Goal: Transaction & Acquisition: Purchase product/service

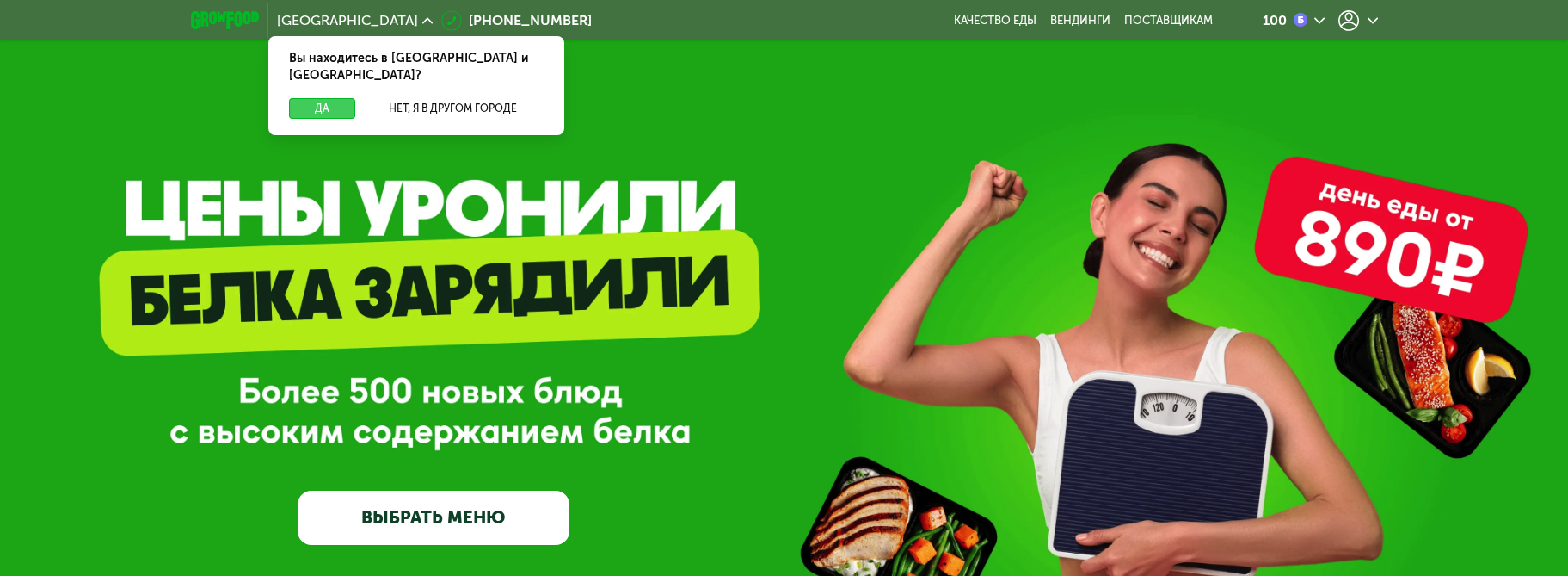
click at [313, 98] on button "Да" at bounding box center [322, 109] width 66 height 21
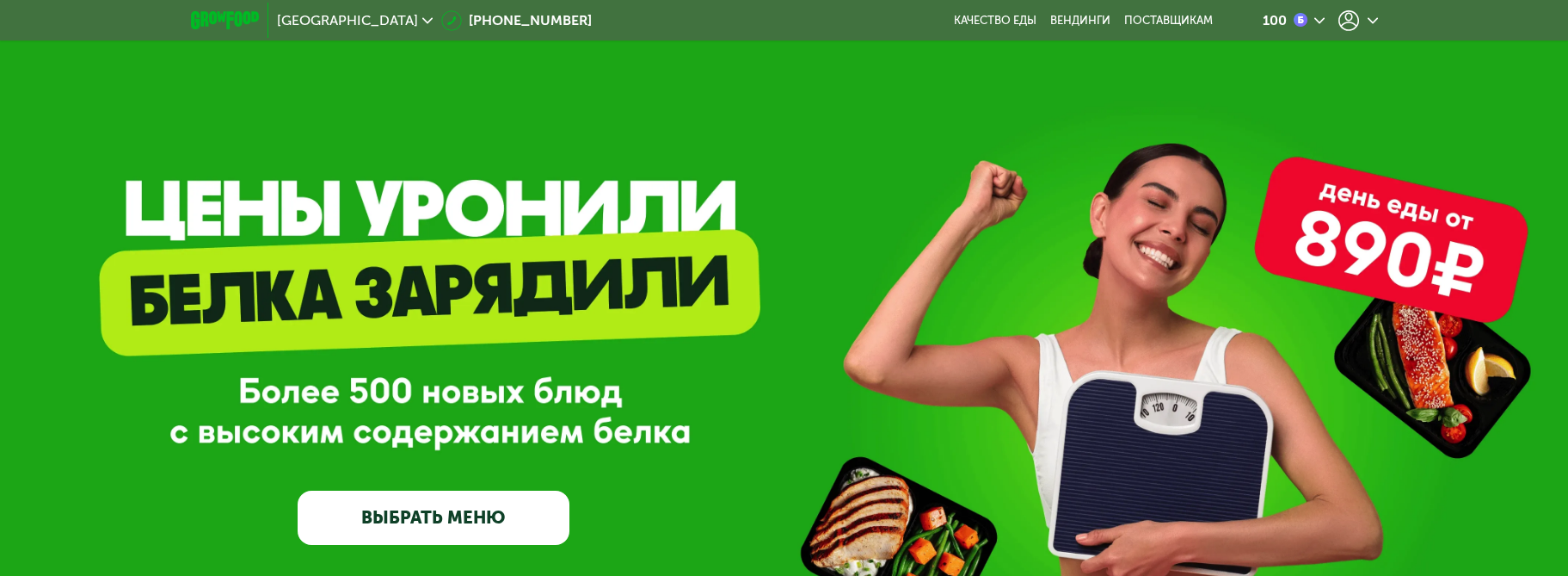
click at [1304, 13] on img at bounding box center [1301, 20] width 14 height 14
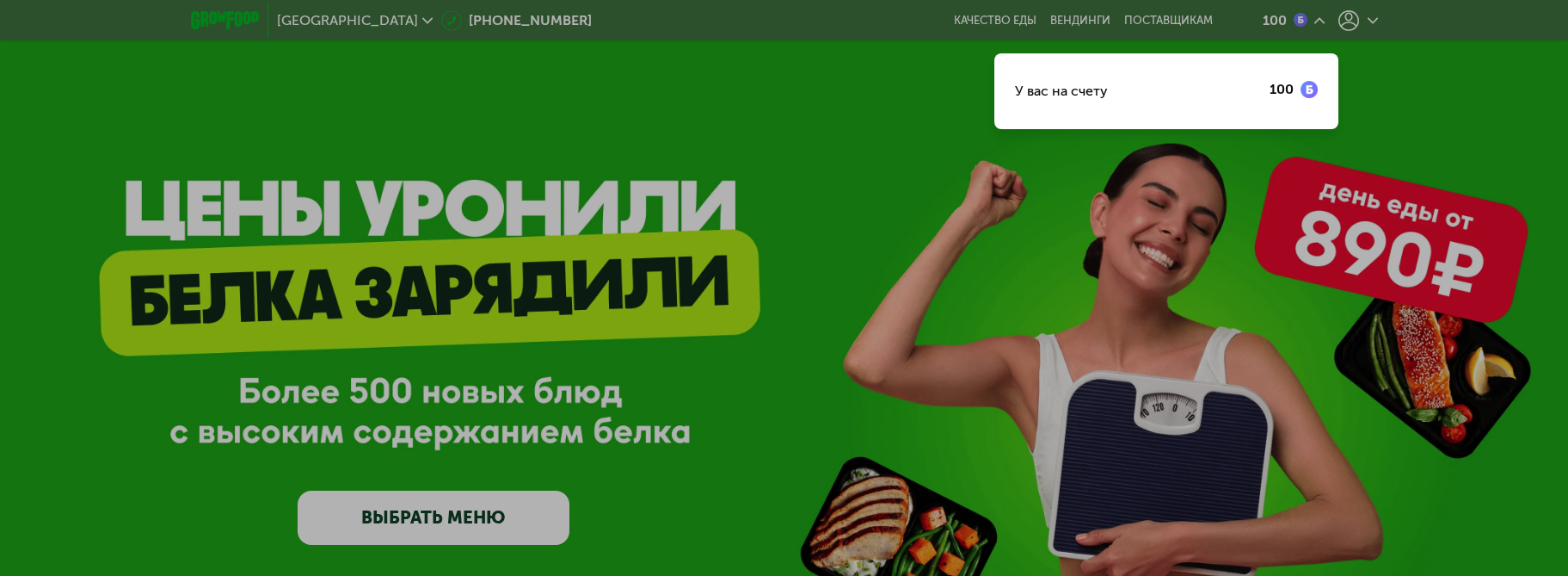
click at [1376, 69] on div at bounding box center [784, 288] width 1568 height 576
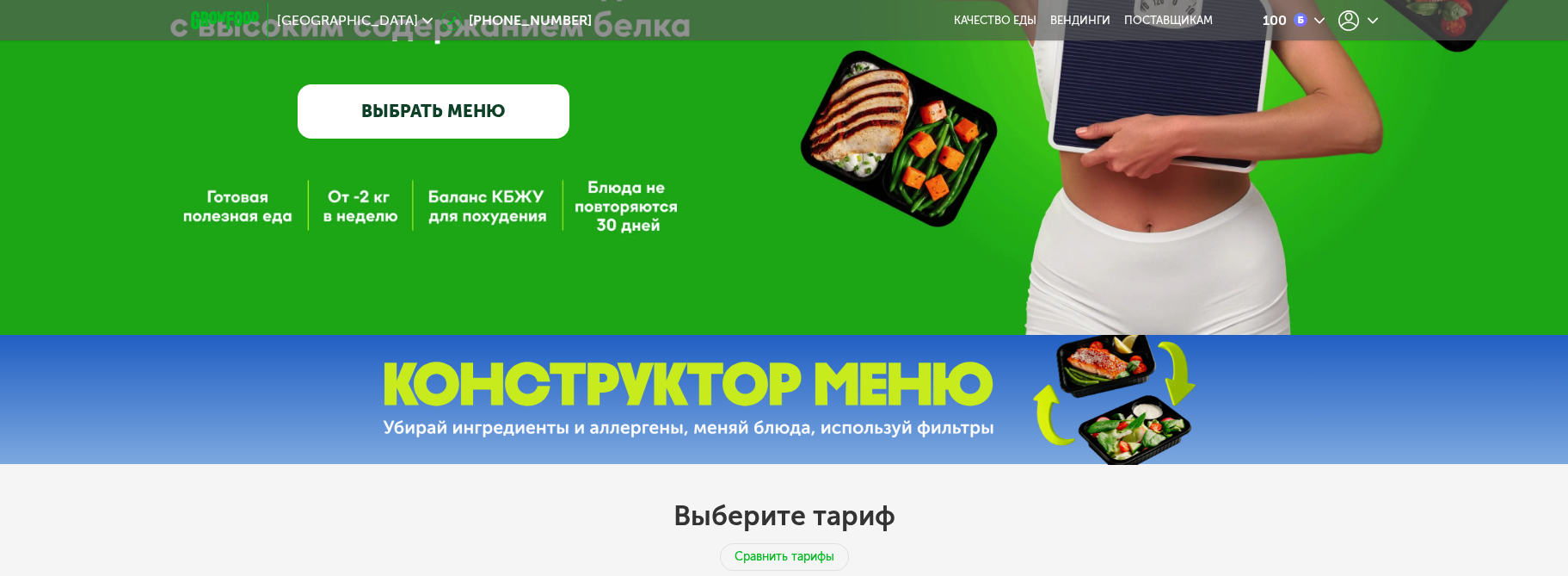
scroll to position [413, 0]
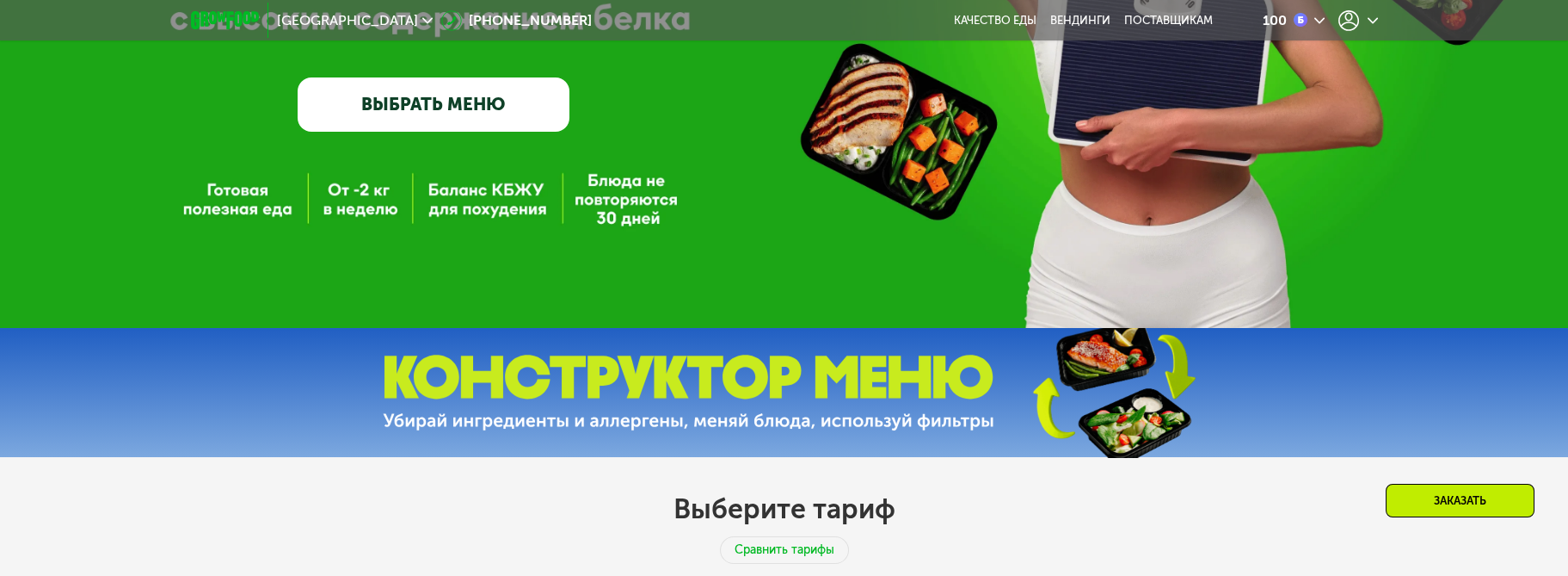
click at [442, 107] on link "ВЫБРАТЬ МЕНЮ" at bounding box center [433, 105] width 271 height 54
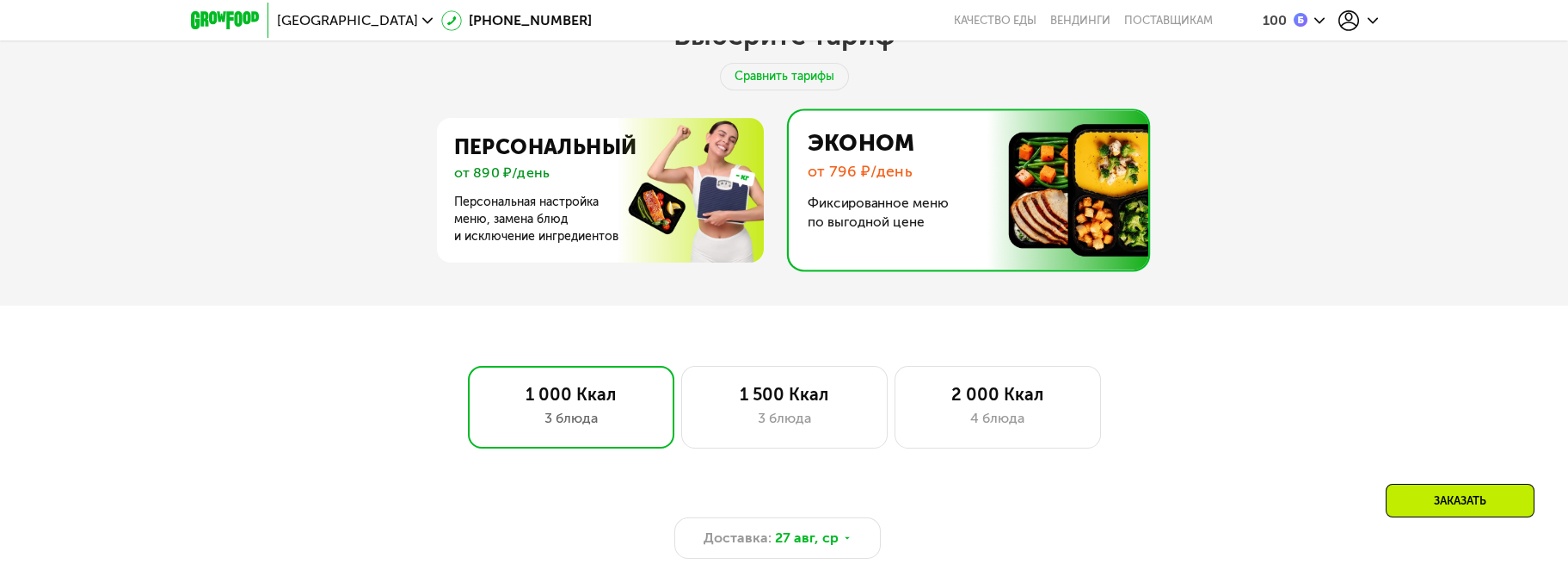
scroll to position [871, 0]
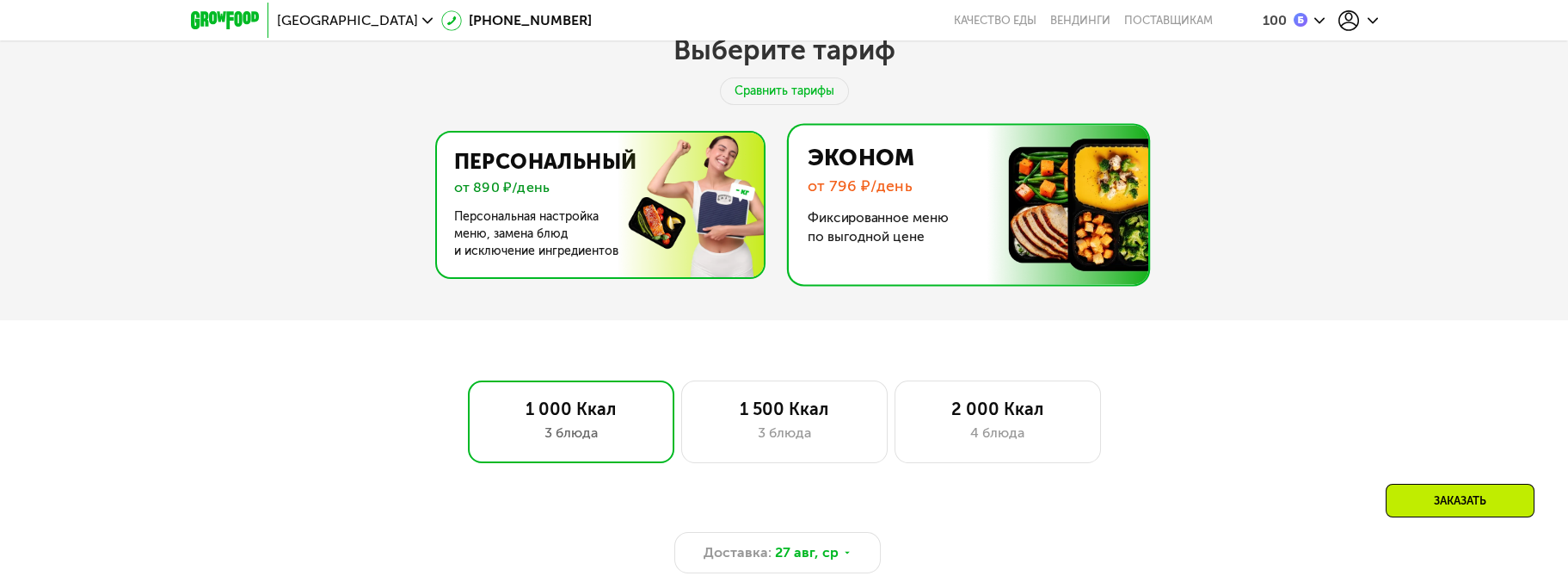
click at [593, 249] on img at bounding box center [596, 205] width 335 height 145
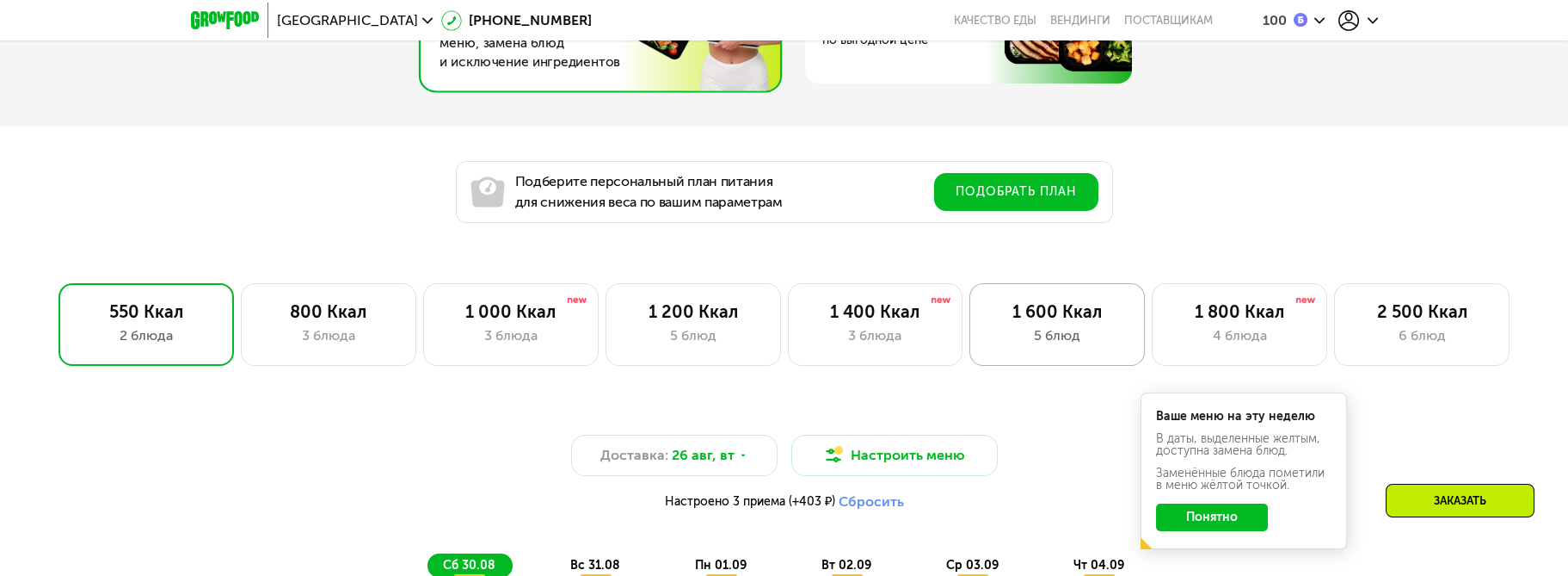
scroll to position [1078, 0]
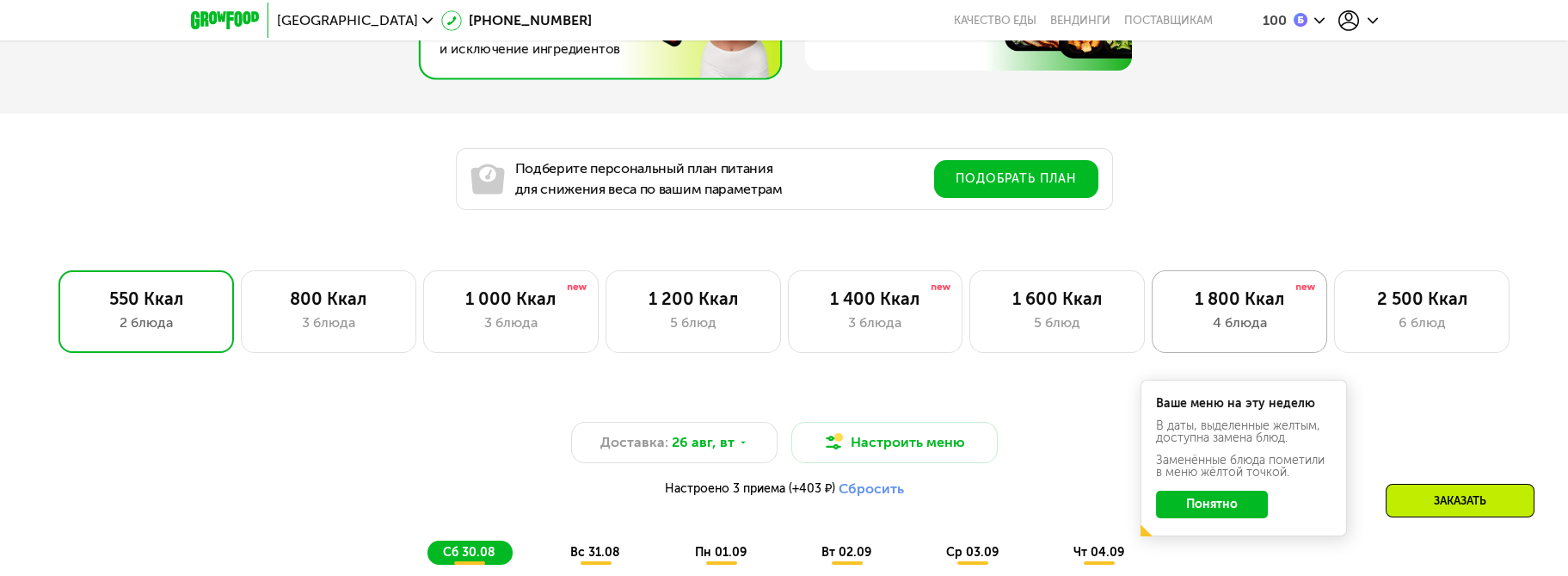
click at [1218, 299] on div "1 800 Ккал" at bounding box center [1240, 299] width 139 height 21
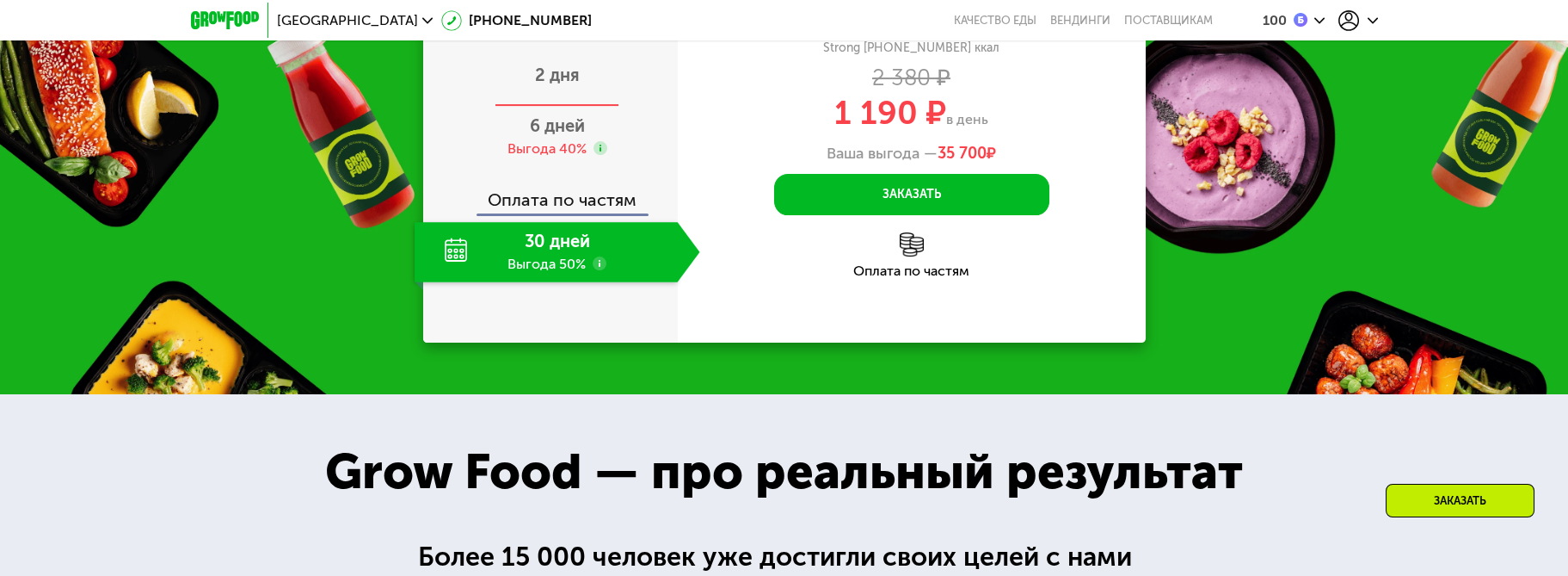
scroll to position [2248, 0]
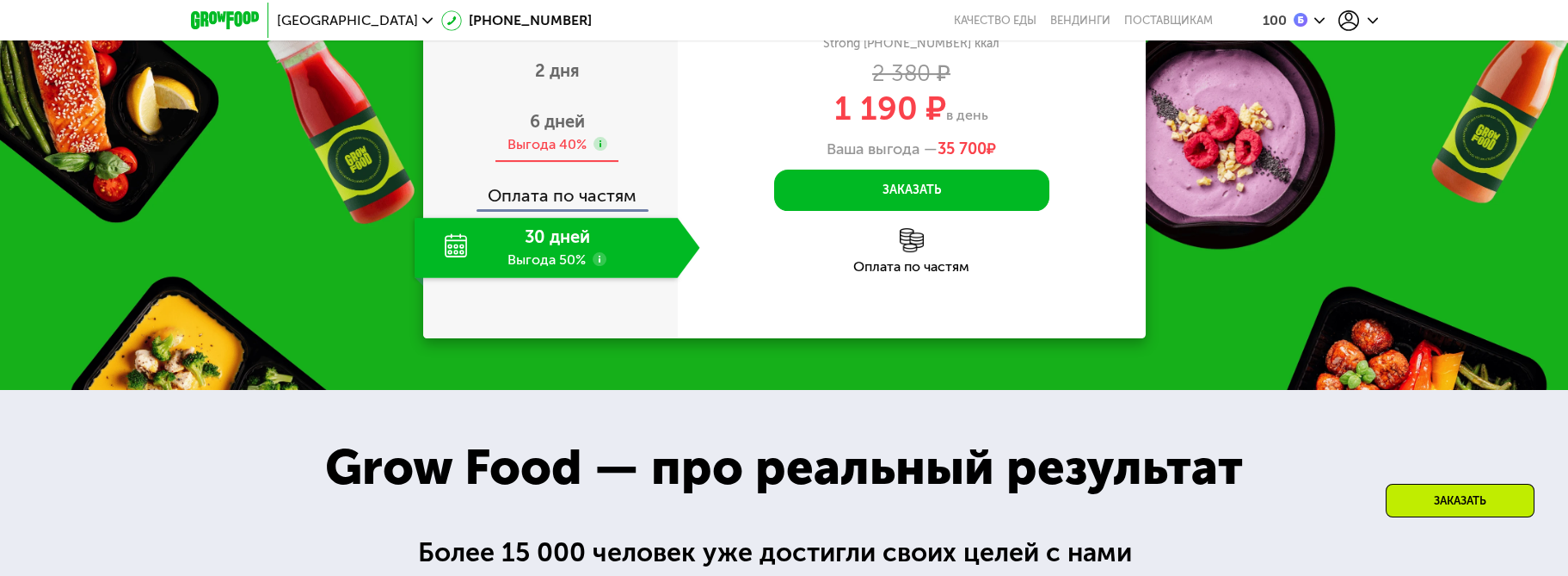
click at [549, 154] on div "Выгода 40%" at bounding box center [547, 145] width 79 height 19
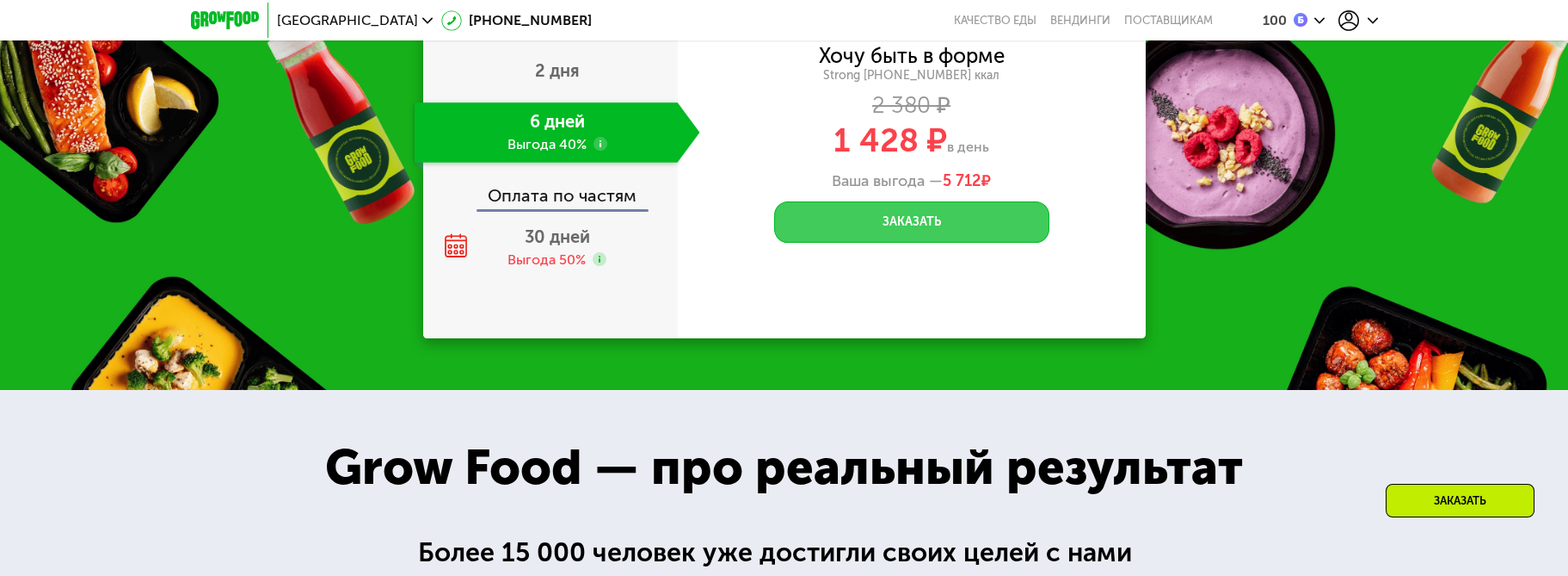
drag, startPoint x: 851, startPoint y: 445, endPoint x: 729, endPoint y: 447, distance: 122.0
click at [733, 242] on div "Хочу быть в форме Strong 1800 ~1800 ккал 2 380 ₽ 1 428 ₽ в день Ваша выгода — 5…" at bounding box center [911, 144] width 468 height 196
click at [936, 242] on button "Заказать" at bounding box center [912, 221] width 275 height 41
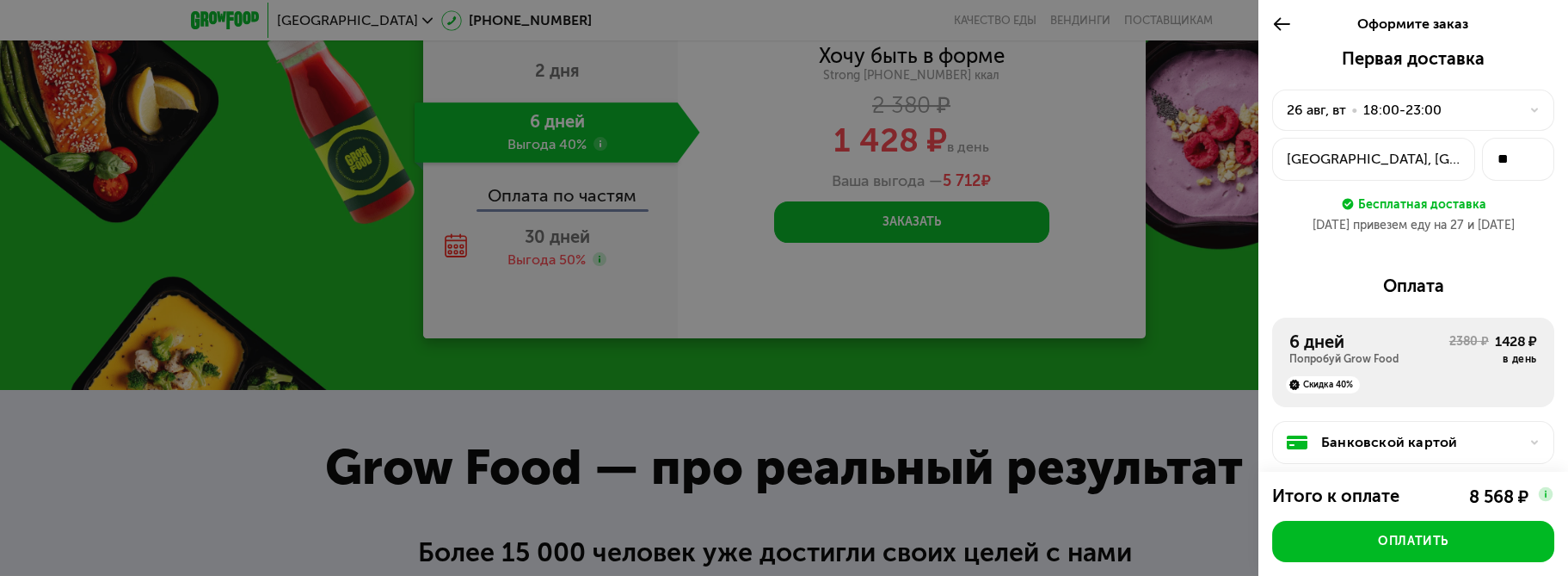
click at [1051, 280] on div at bounding box center [784, 288] width 1568 height 576
click at [1159, 301] on div at bounding box center [784, 288] width 1568 height 576
click at [1269, 36] on div "Оформите заказ" at bounding box center [1413, 24] width 309 height 48
click at [1146, 92] on div at bounding box center [784, 288] width 1568 height 576
click at [1284, 25] on icon at bounding box center [1281, 24] width 20 height 21
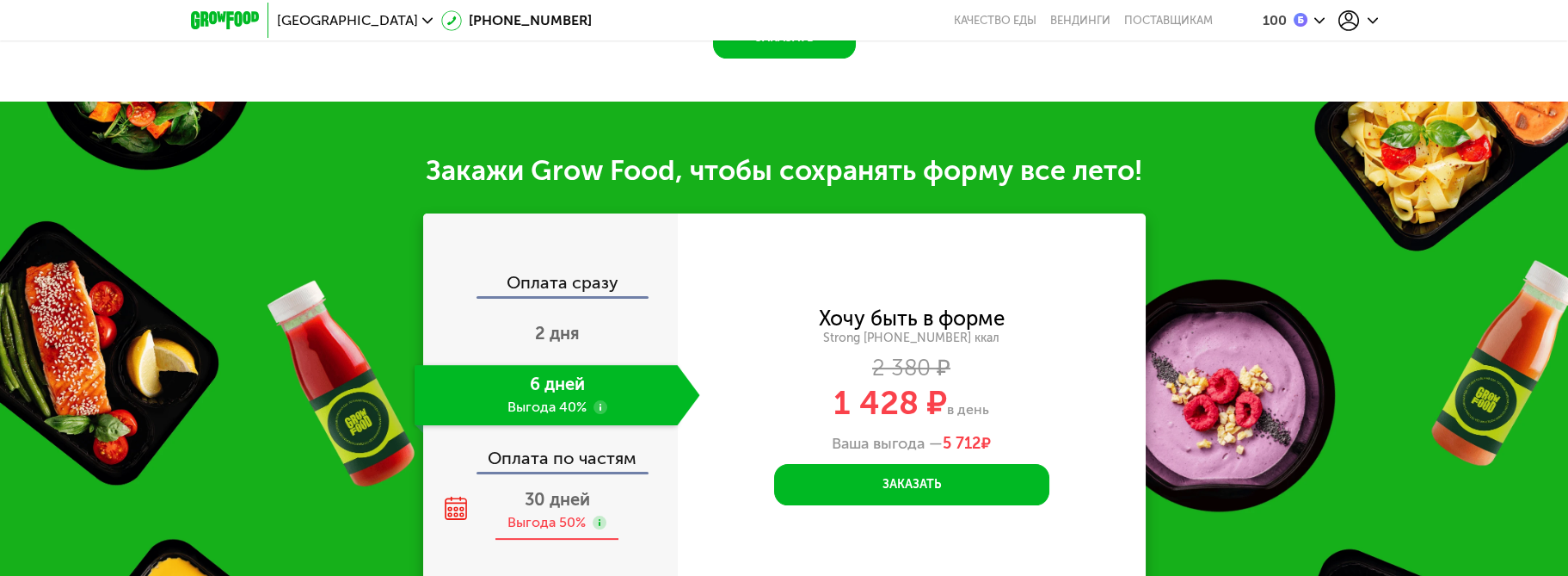
click at [556, 489] on span "30 дней" at bounding box center [557, 499] width 65 height 21
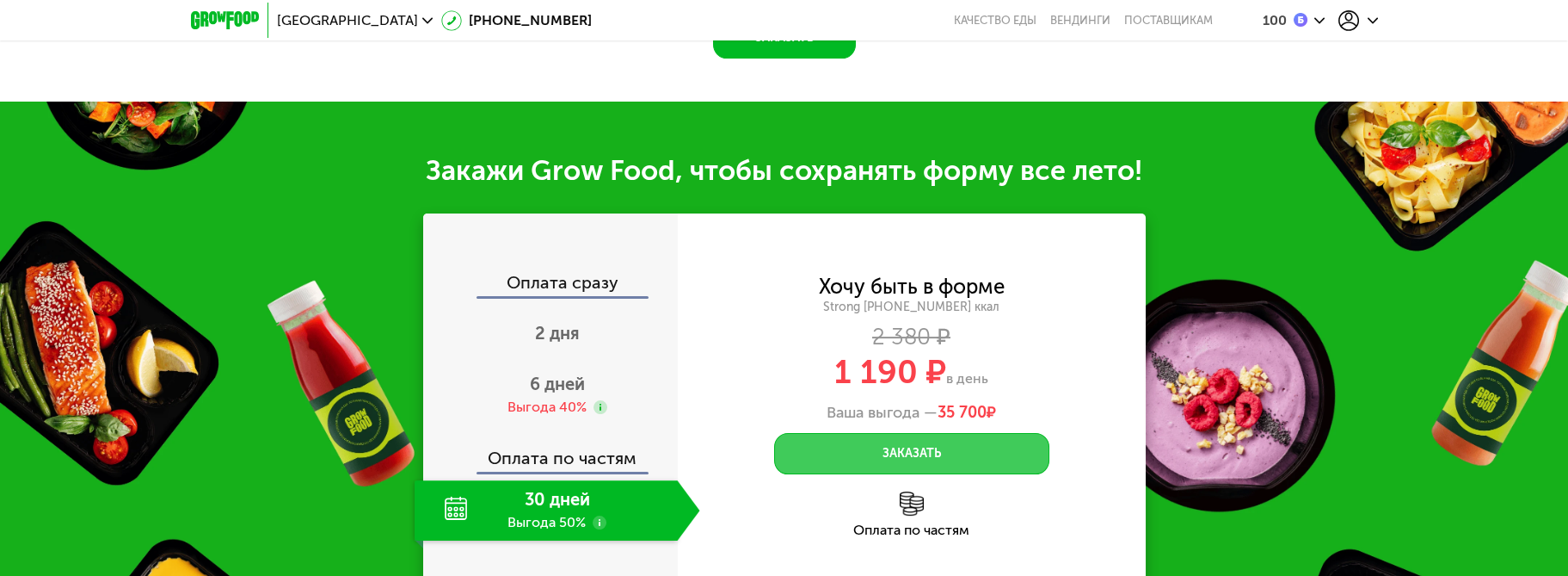
click at [910, 433] on button "Заказать" at bounding box center [912, 453] width 275 height 41
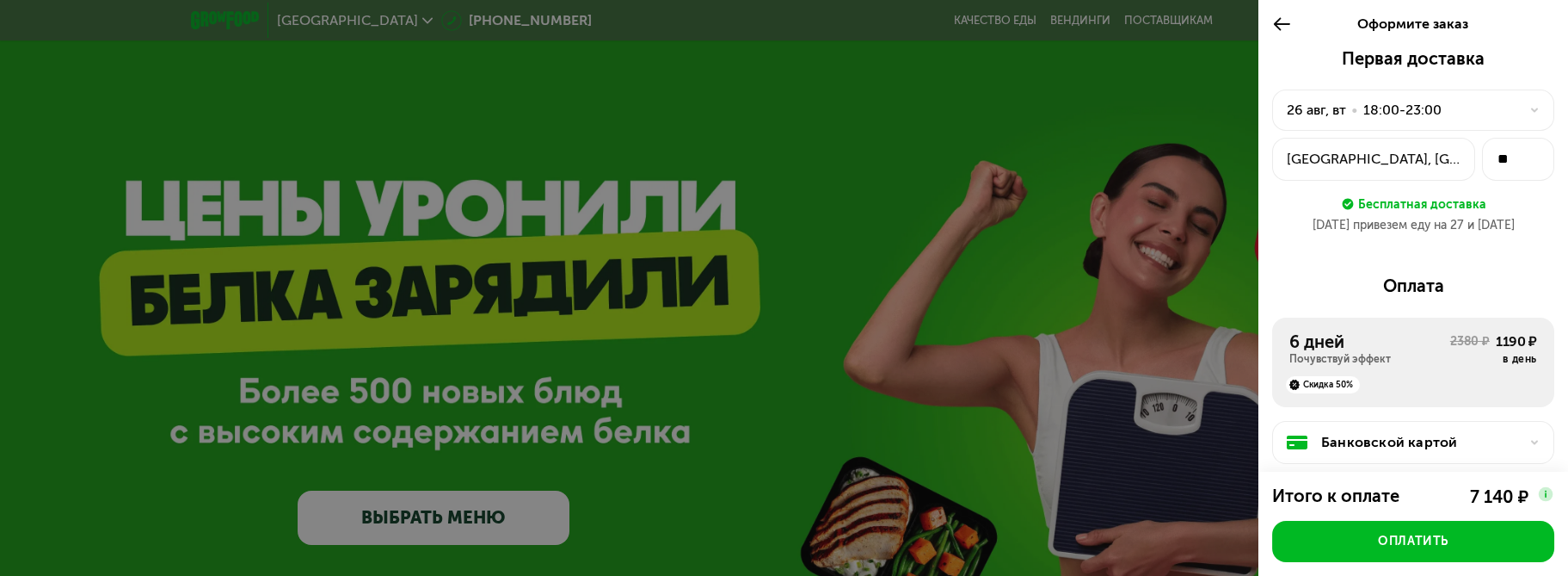
click at [1288, 26] on icon at bounding box center [1281, 24] width 20 height 21
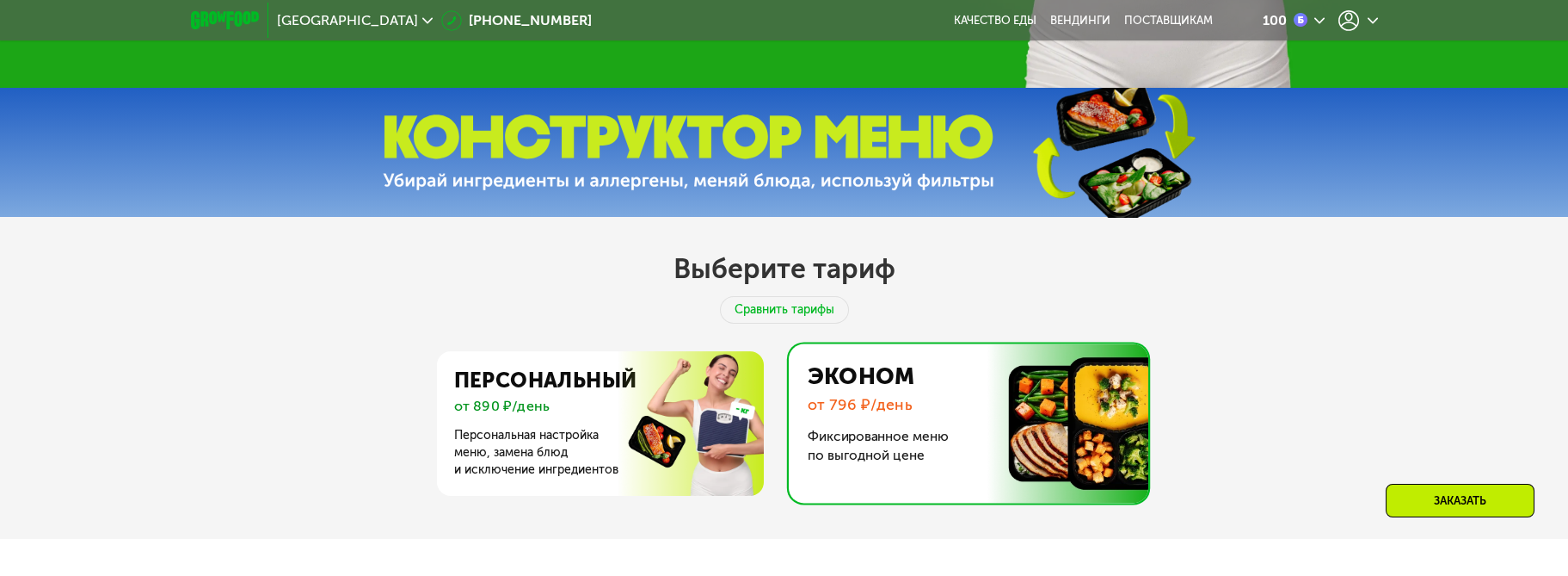
scroll to position [826, 0]
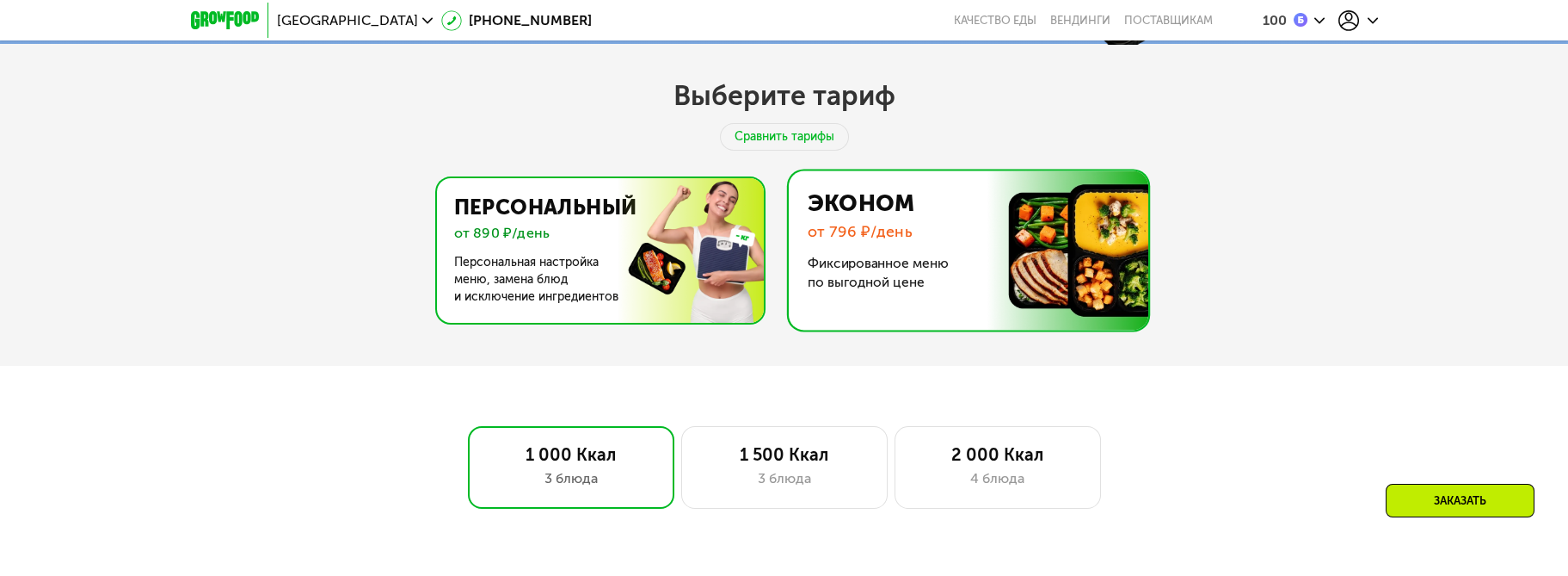
click at [599, 256] on img at bounding box center [596, 250] width 335 height 145
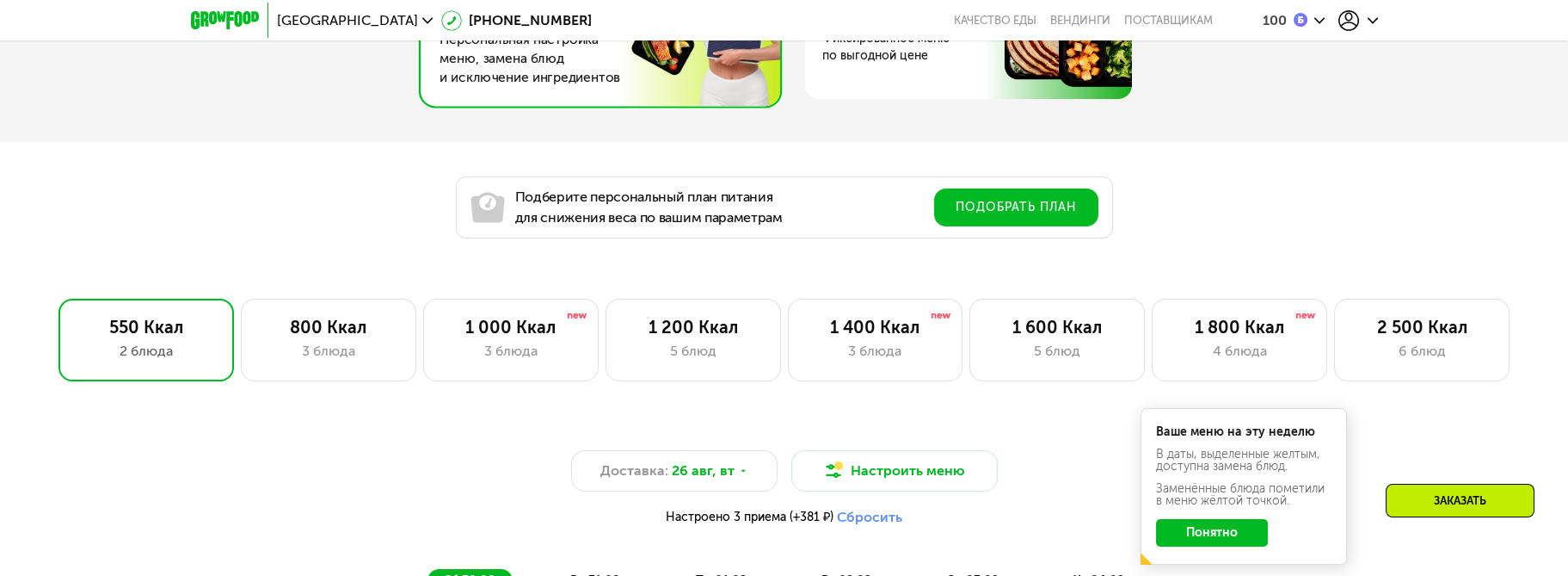
scroll to position [1101, 0]
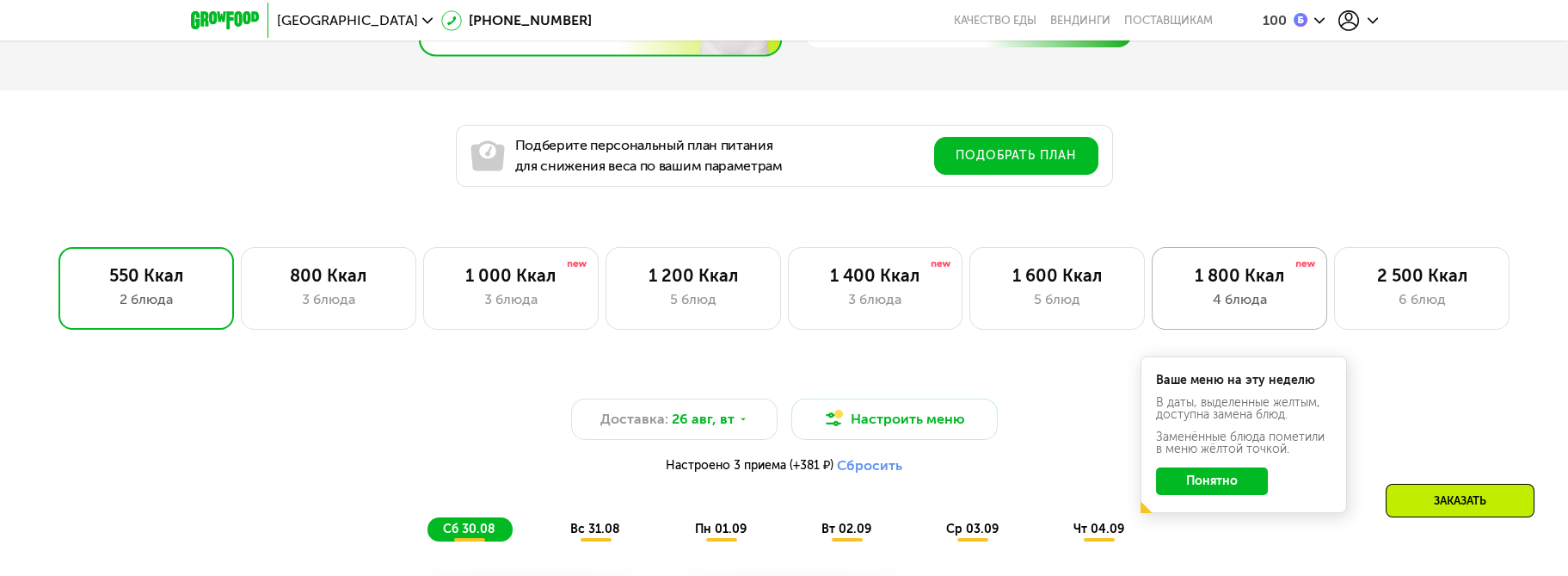
click at [1232, 301] on div "4 блюда" at bounding box center [1240, 300] width 139 height 21
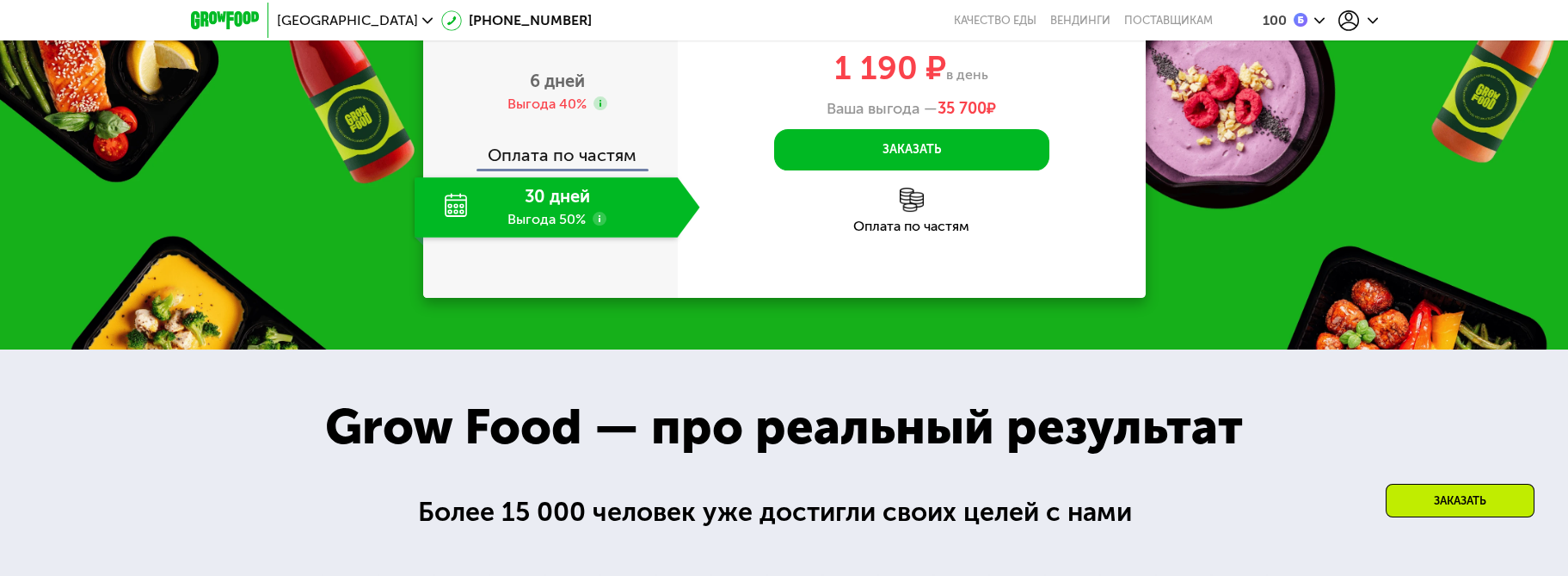
scroll to position [2409, 0]
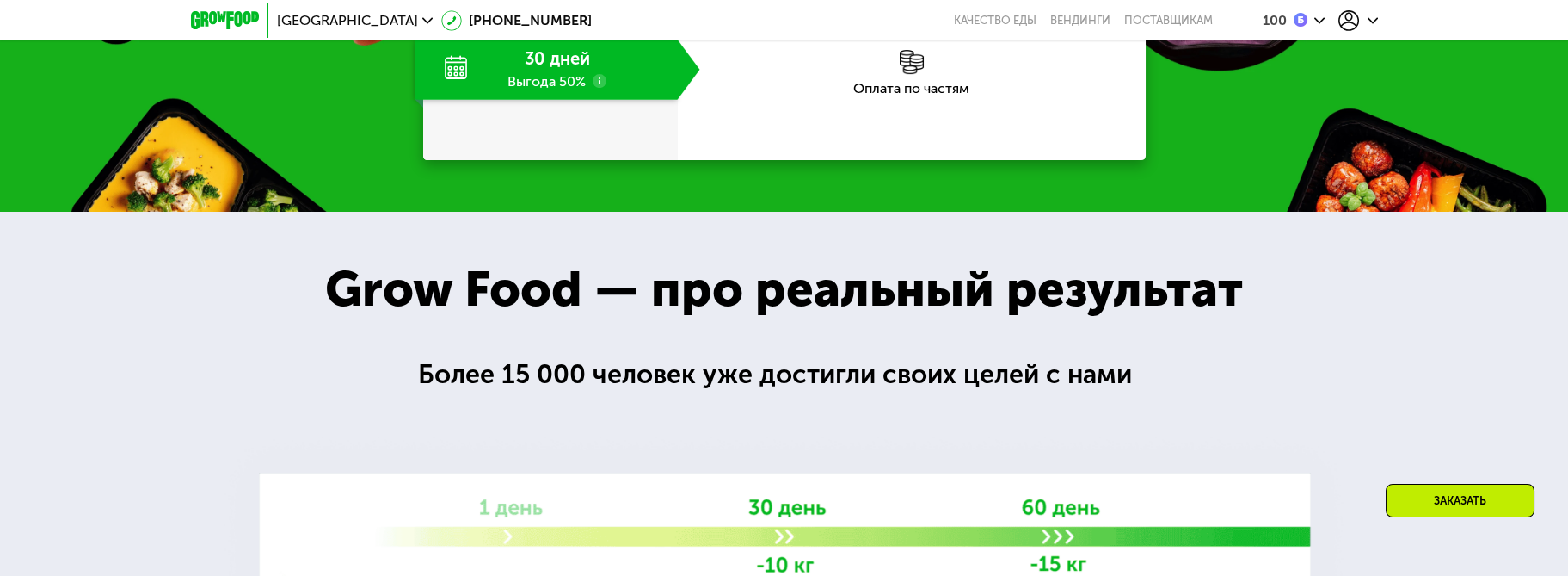
click at [537, 100] on div "30 дней Выгода 50%" at bounding box center [546, 69] width 263 height 60
click at [470, 100] on div "30 дней Выгода 50%" at bounding box center [546, 69] width 263 height 60
click at [924, 33] on button "Заказать" at bounding box center [912, 11] width 275 height 41
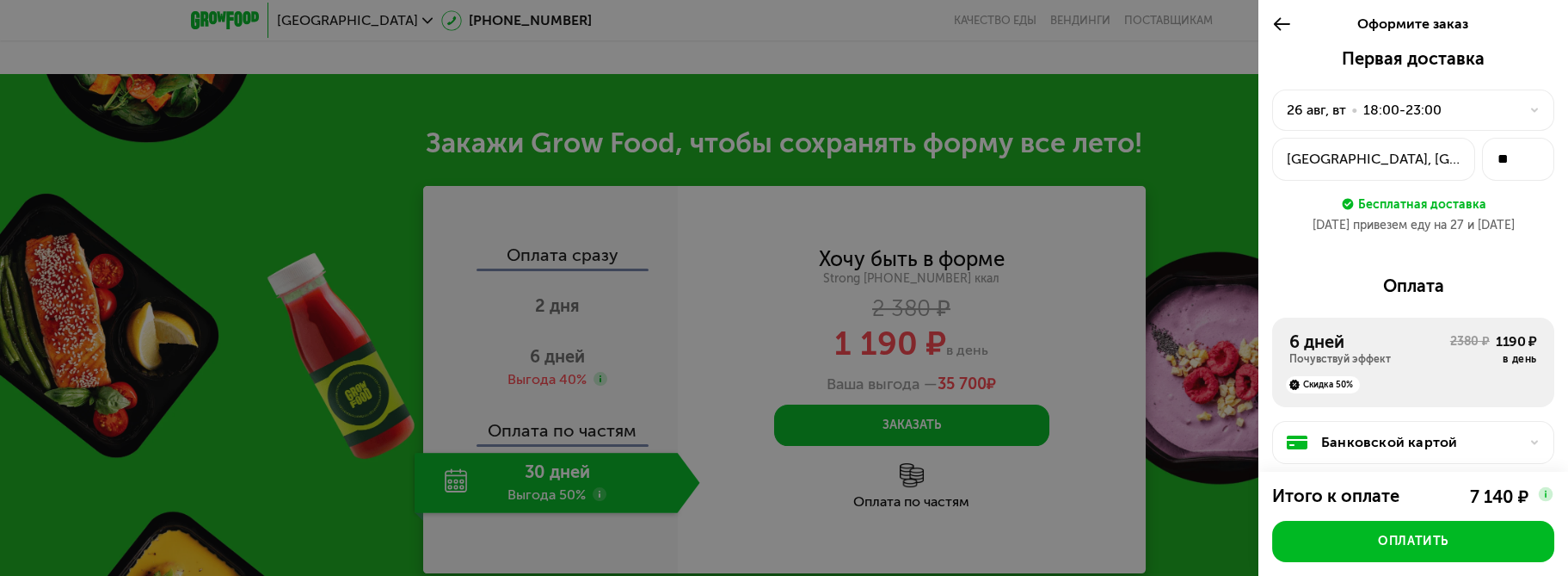
click at [1273, 30] on icon at bounding box center [1281, 24] width 20 height 21
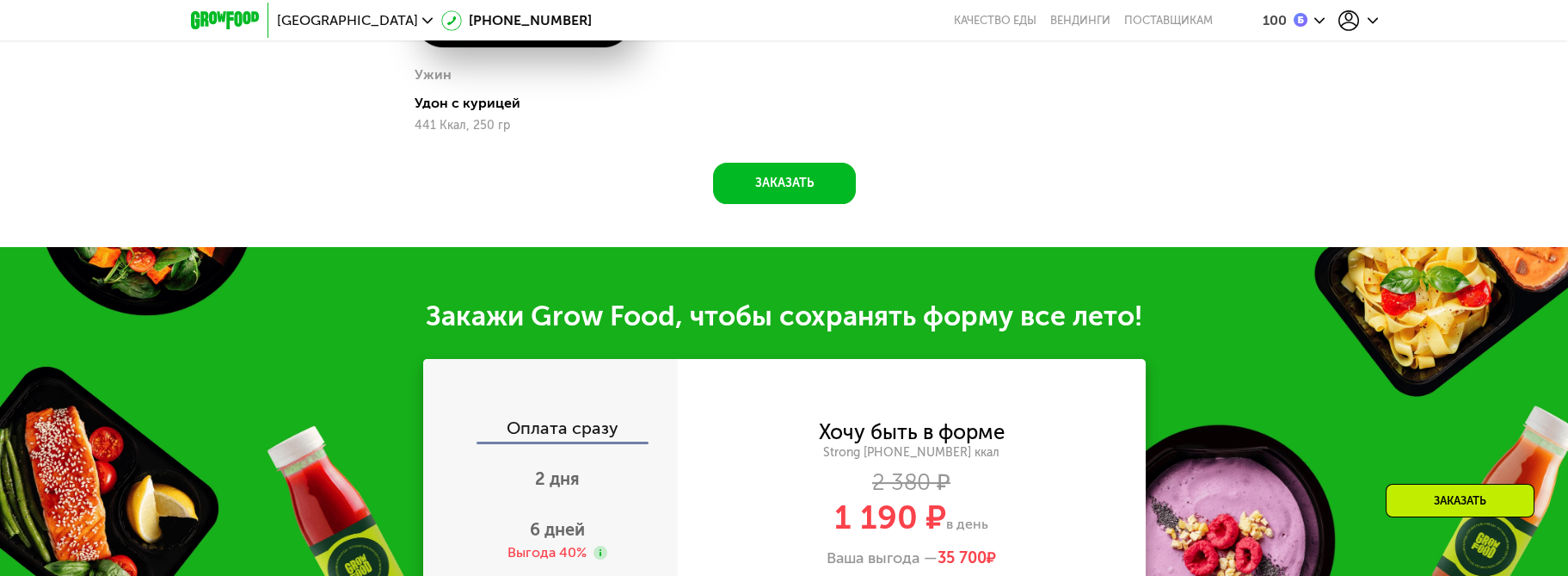
scroll to position [2409, 0]
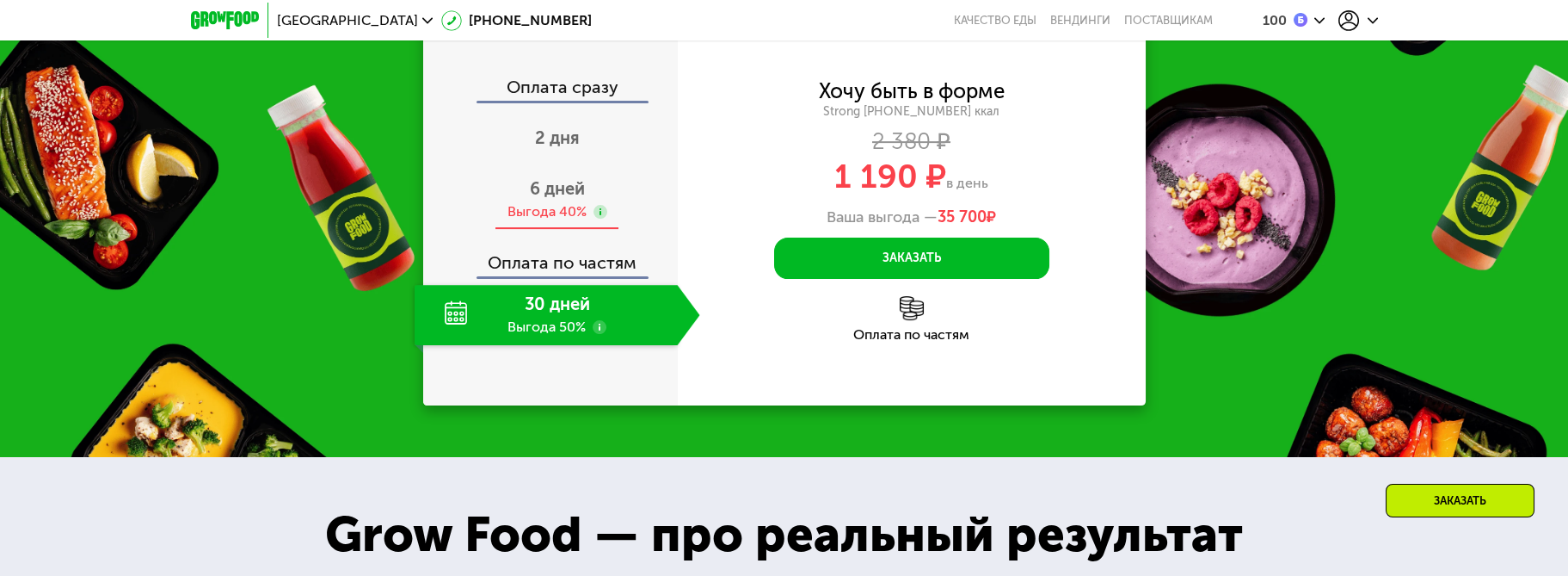
click at [555, 199] on span "6 дней" at bounding box center [557, 188] width 55 height 21
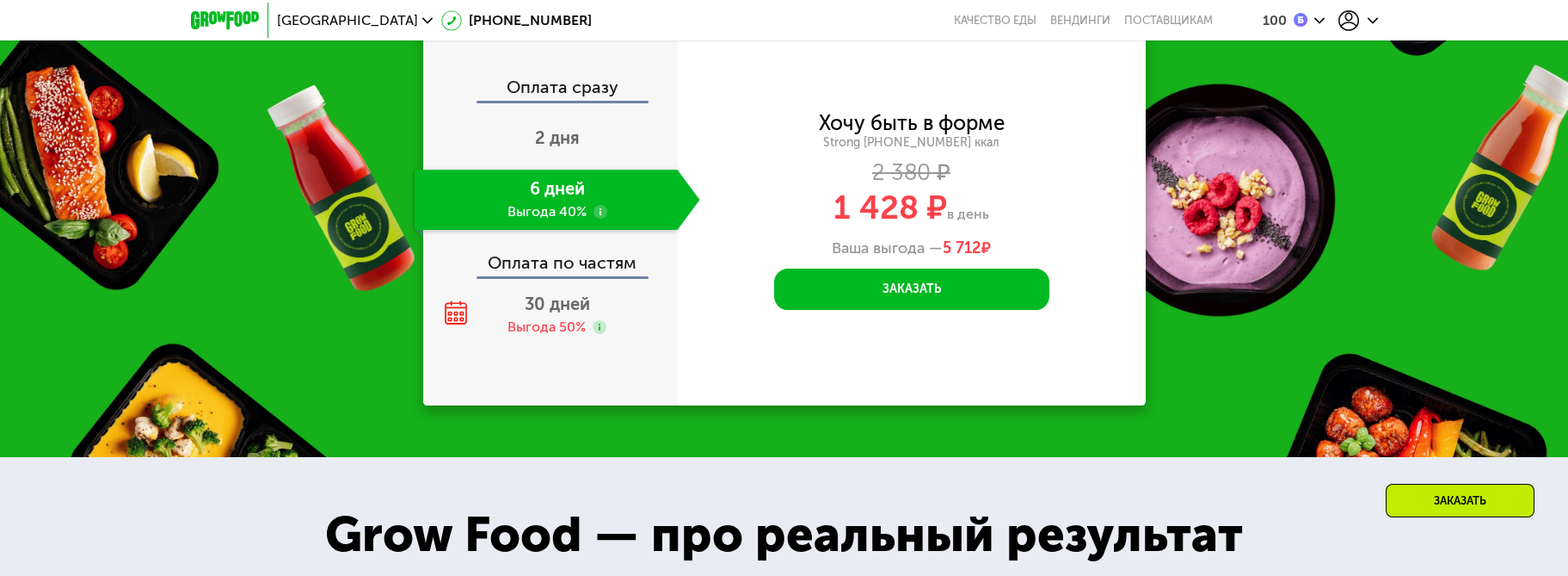
click at [599, 268] on div "Оплата по частям" at bounding box center [551, 256] width 253 height 39
click at [559, 319] on div "30 дней Выгода 50%" at bounding box center [558, 315] width 286 height 60
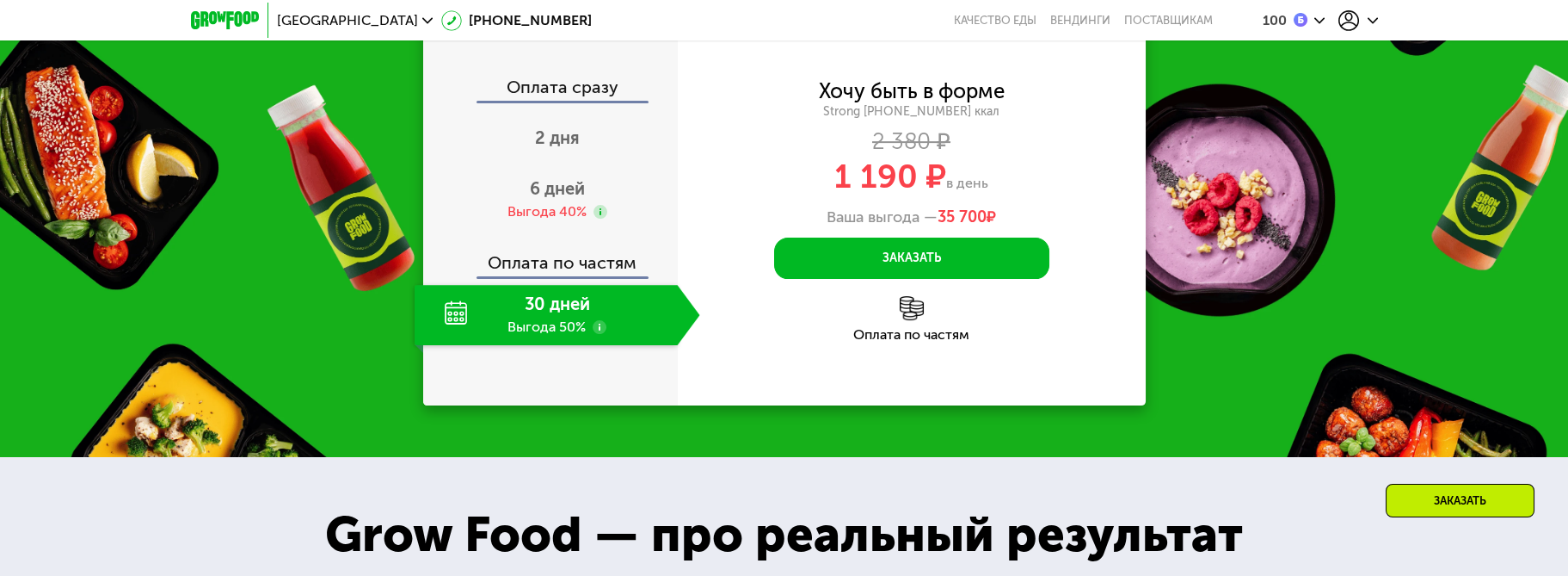
click at [584, 264] on div "Оплата по частям" at bounding box center [551, 256] width 253 height 39
click at [923, 320] on img at bounding box center [912, 308] width 24 height 24
click at [902, 310] on img at bounding box center [912, 308] width 24 height 24
click at [910, 342] on div "Оплата по частям" at bounding box center [911, 335] width 468 height 14
click at [905, 320] on img at bounding box center [912, 308] width 24 height 24
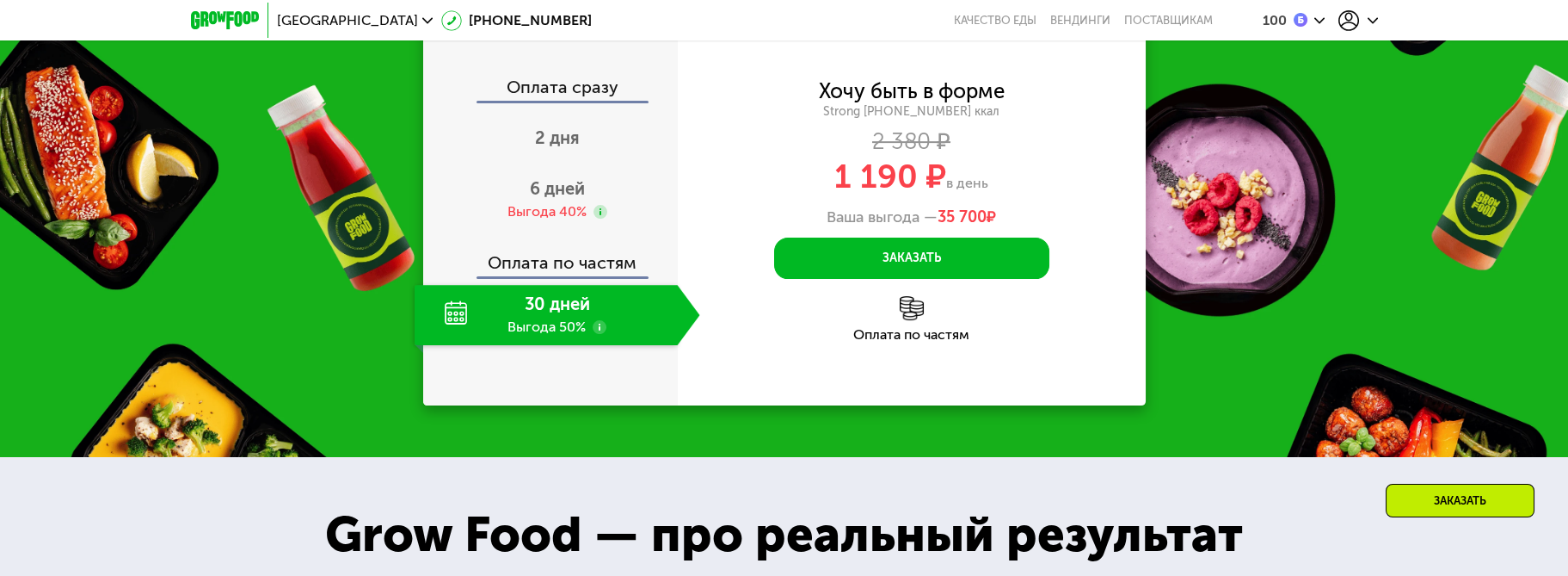
click at [909, 314] on img at bounding box center [912, 308] width 24 height 24
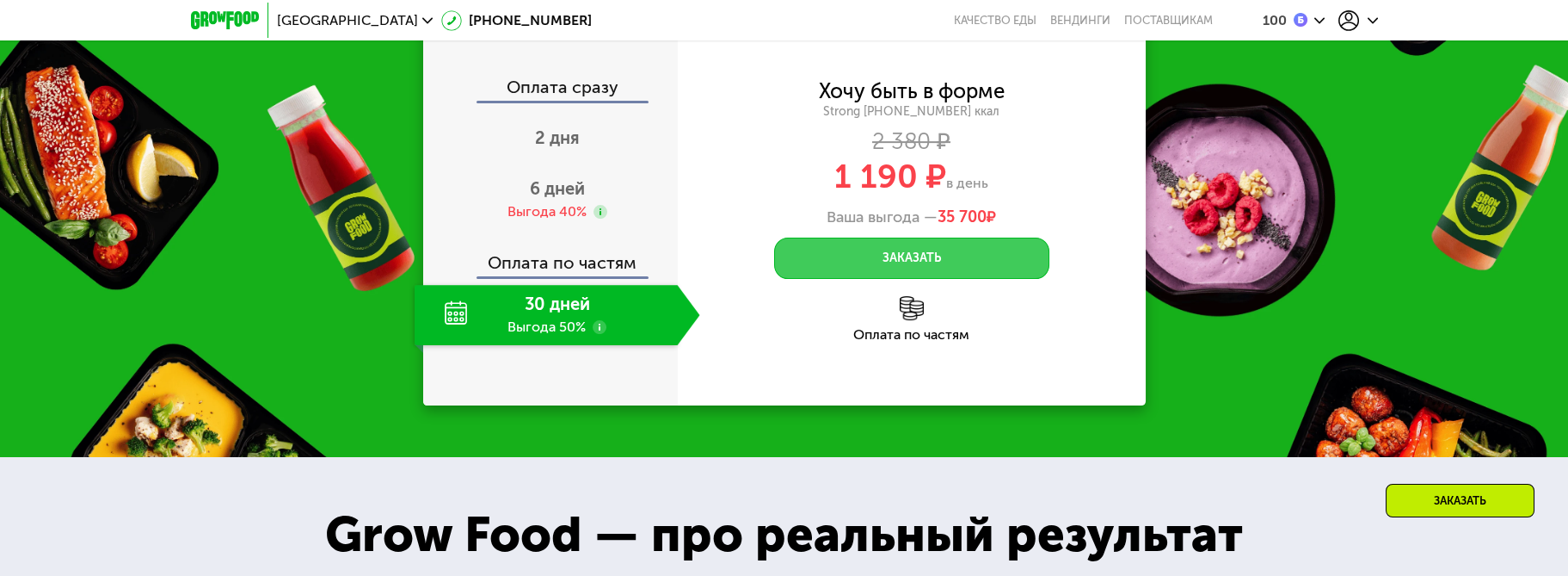
click at [924, 266] on button "Заказать" at bounding box center [912, 258] width 275 height 41
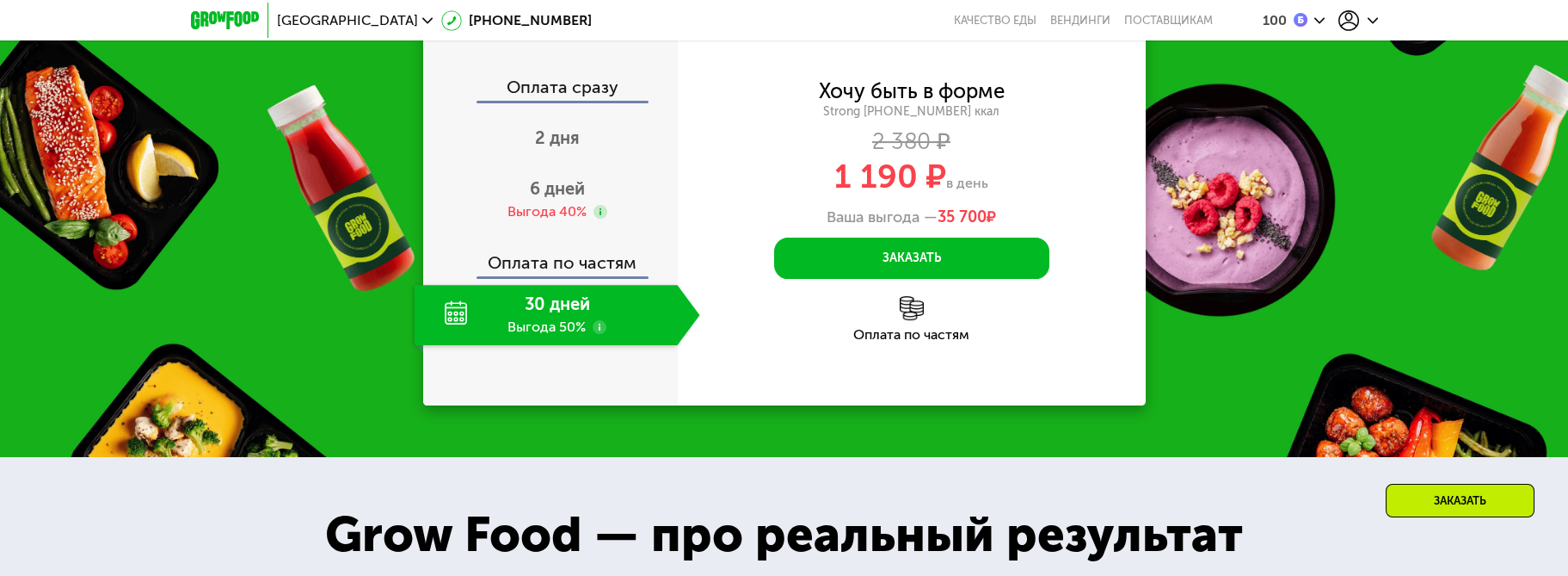
click at [456, 315] on div "30 дней Выгода 50%" at bounding box center [546, 315] width 263 height 60
click at [551, 139] on span "2 дня" at bounding box center [557, 138] width 44 height 21
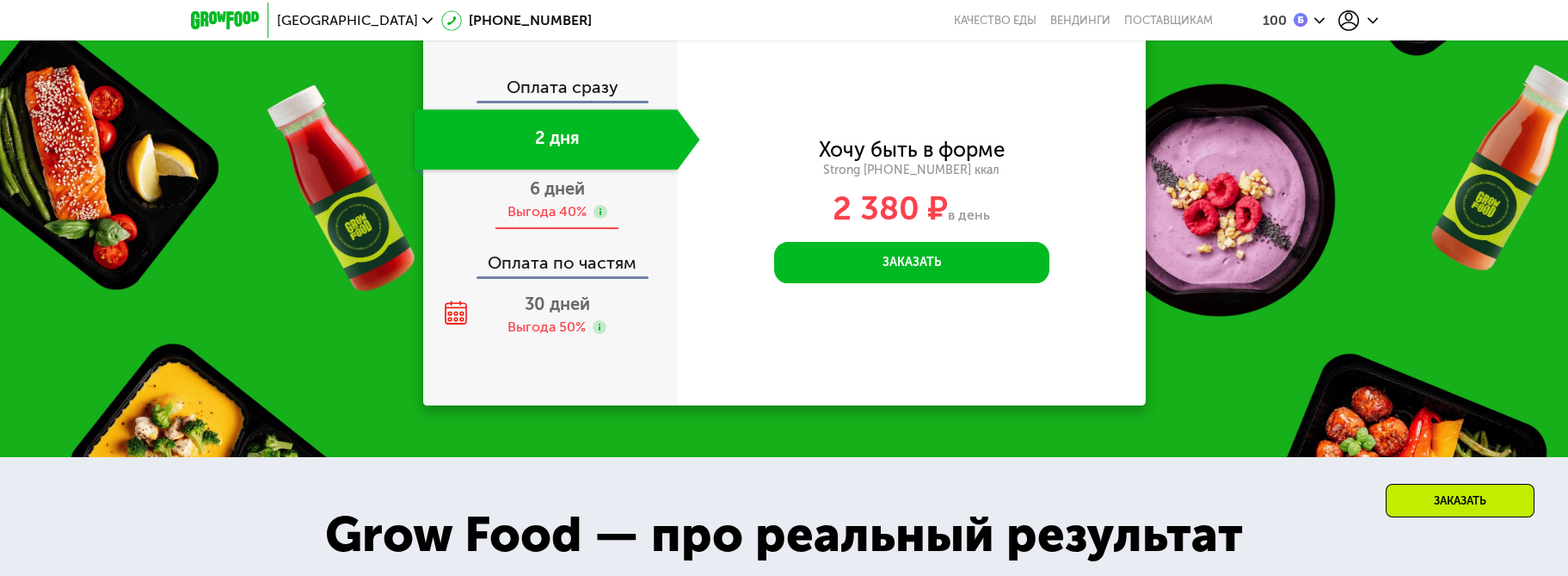
click at [559, 210] on div "Выгода 40%" at bounding box center [547, 212] width 79 height 19
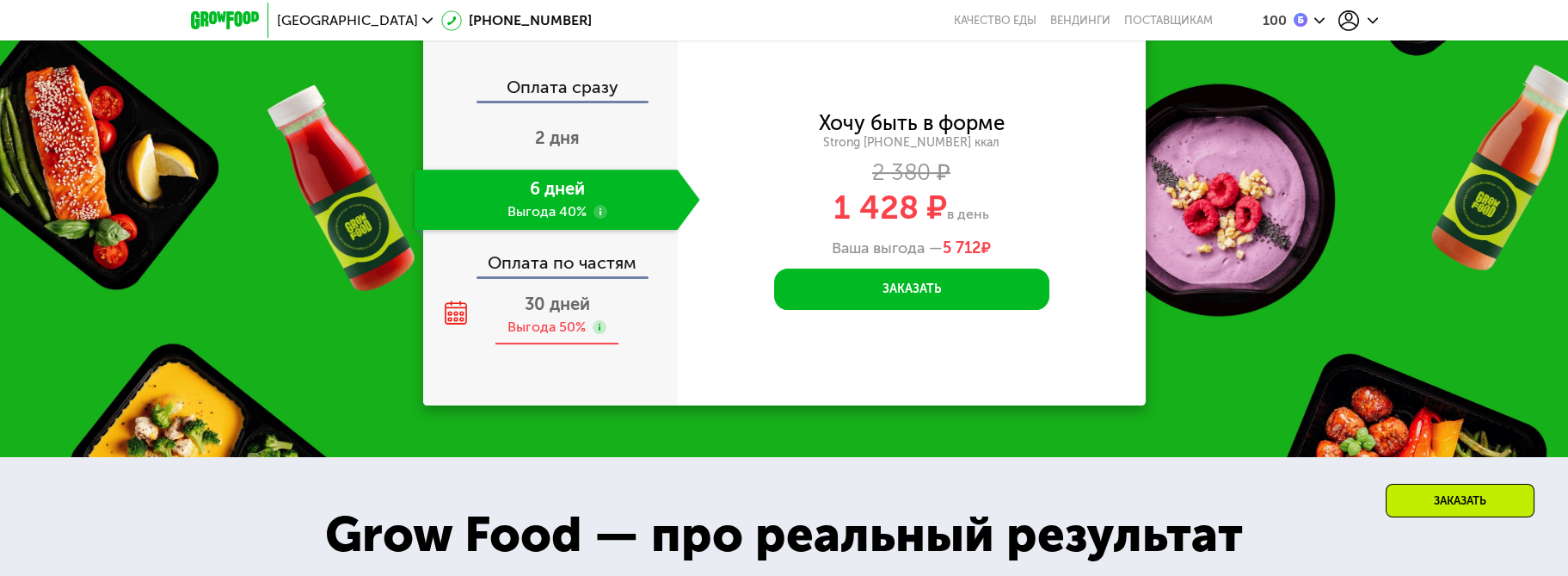
click at [618, 294] on div "30 дней Выгода 50%" at bounding box center [558, 315] width 286 height 60
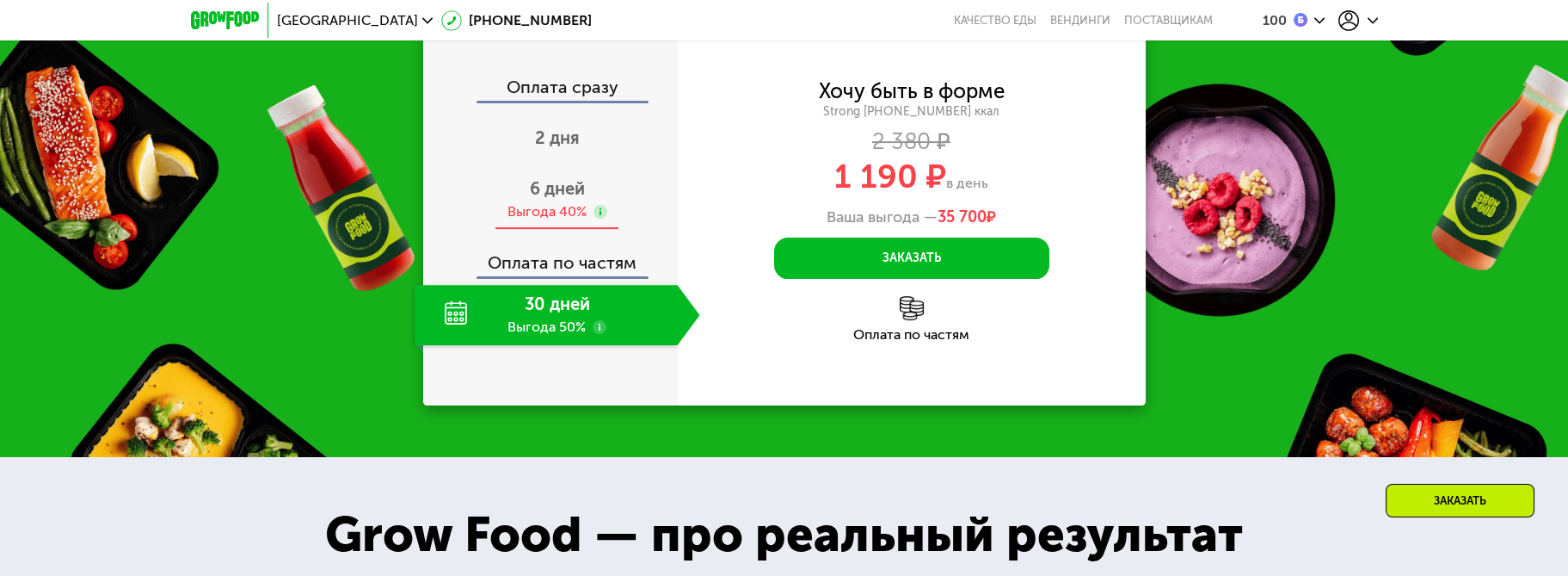
click at [629, 230] on div "6 дней Выгода 40%" at bounding box center [558, 200] width 286 height 60
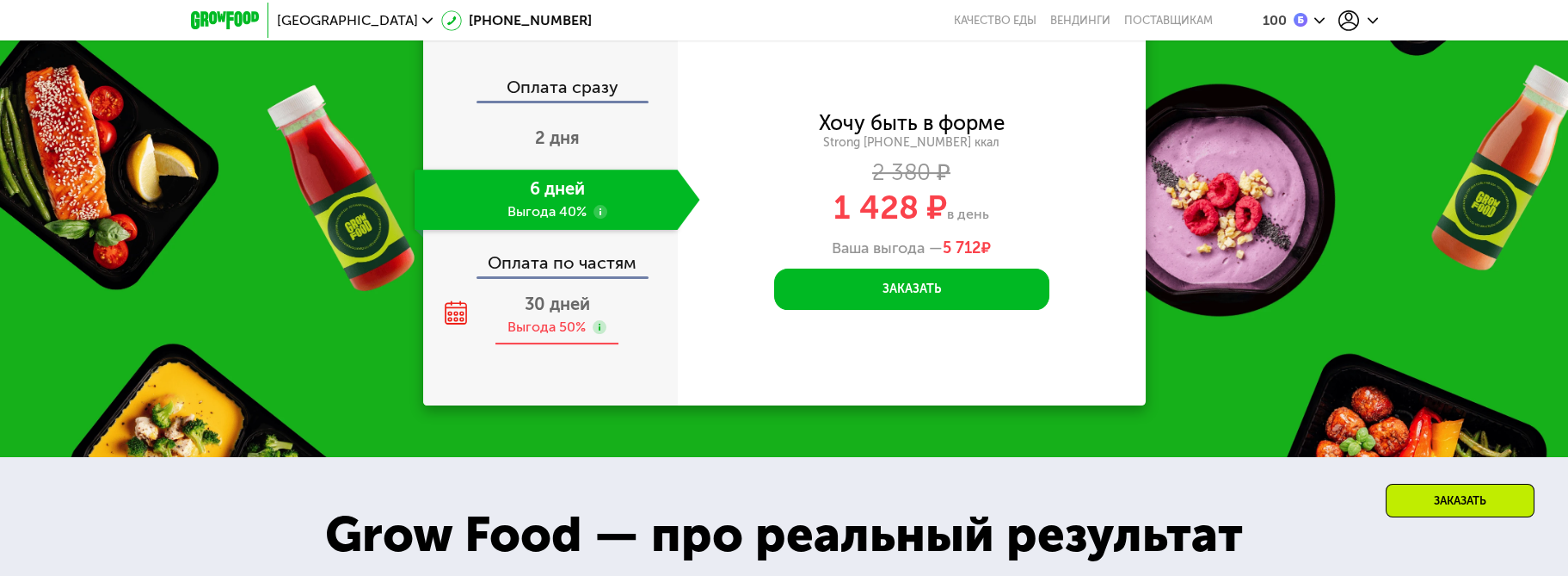
click at [564, 309] on span "30 дней" at bounding box center [557, 304] width 65 height 21
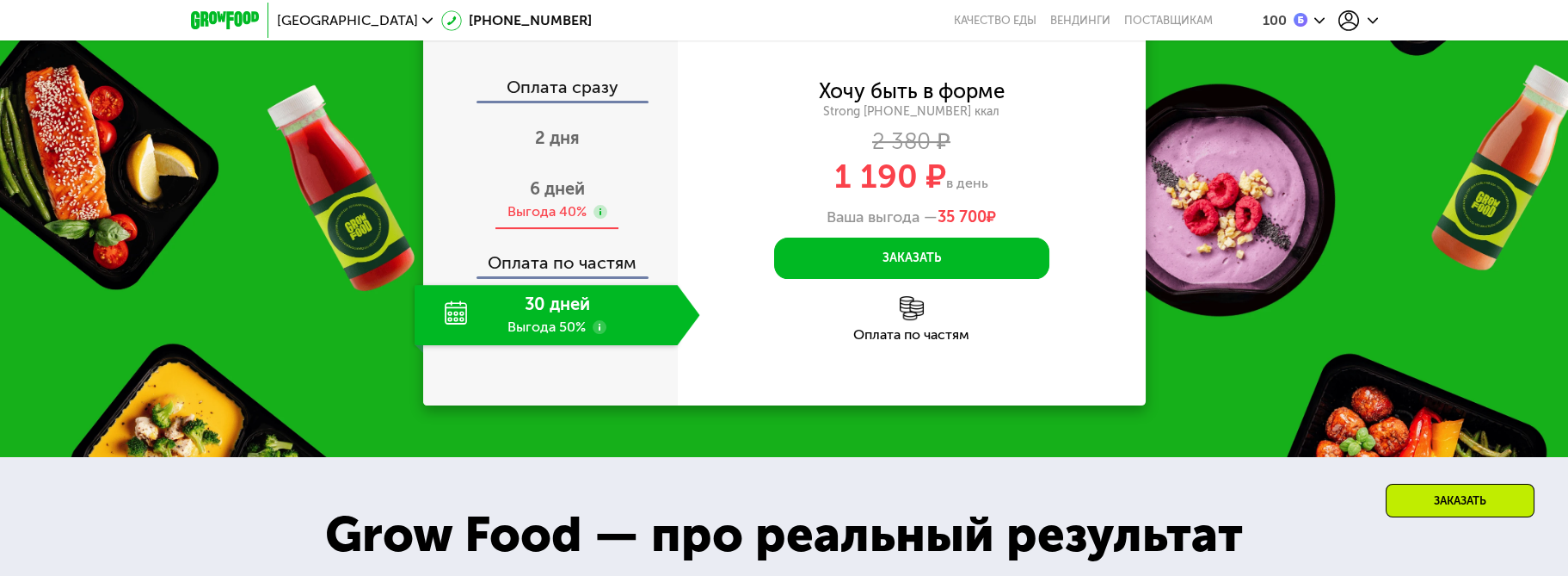
click at [568, 208] on div "Выгода 40%" at bounding box center [547, 212] width 79 height 19
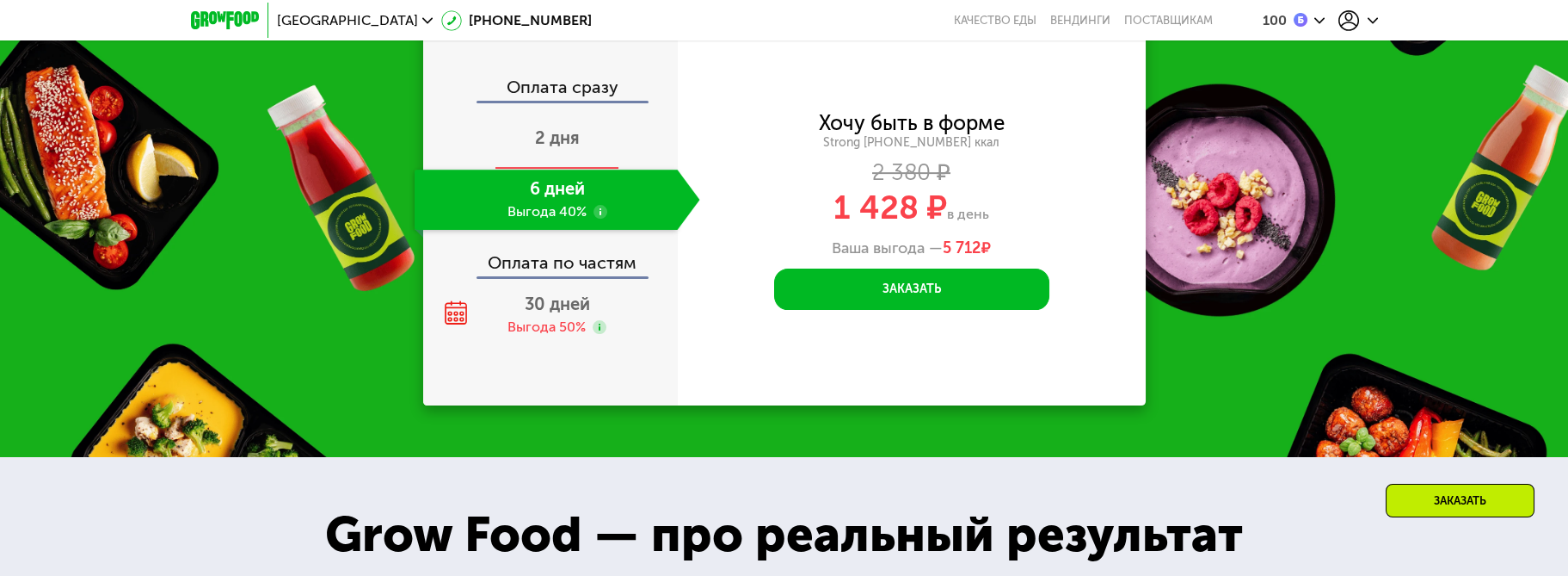
click at [554, 124] on div "2 дня" at bounding box center [558, 139] width 286 height 60
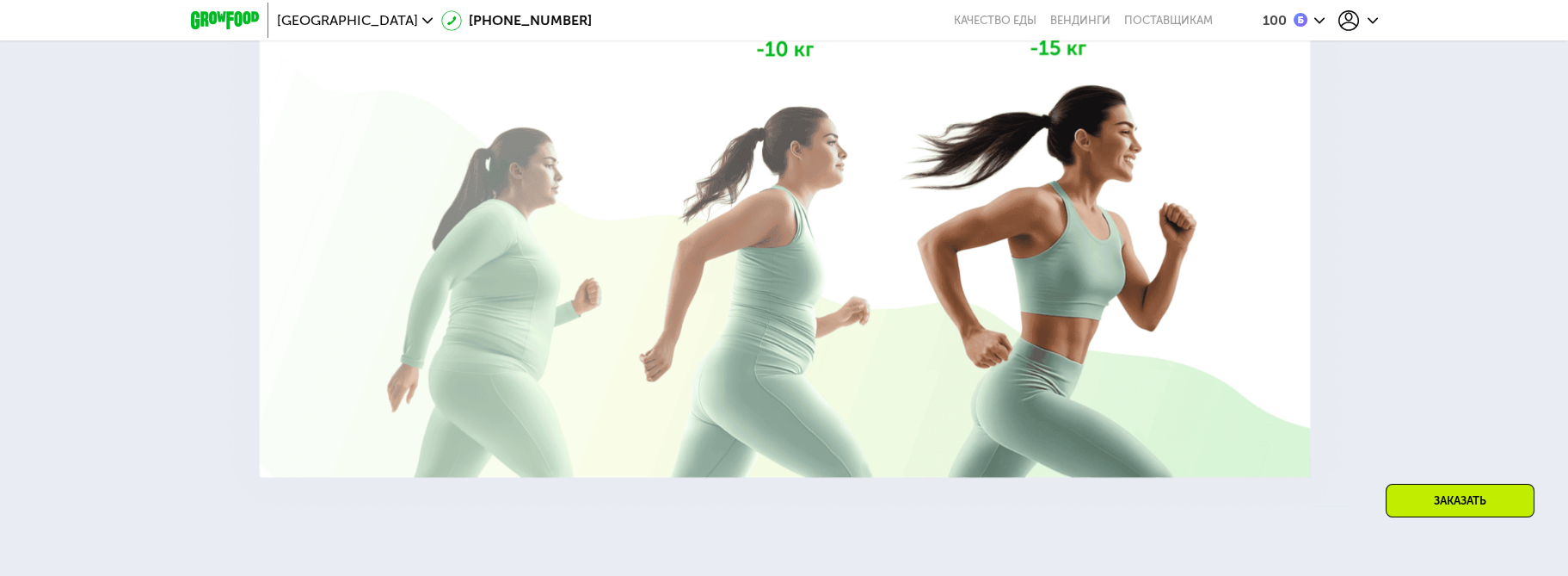
scroll to position [3098, 0]
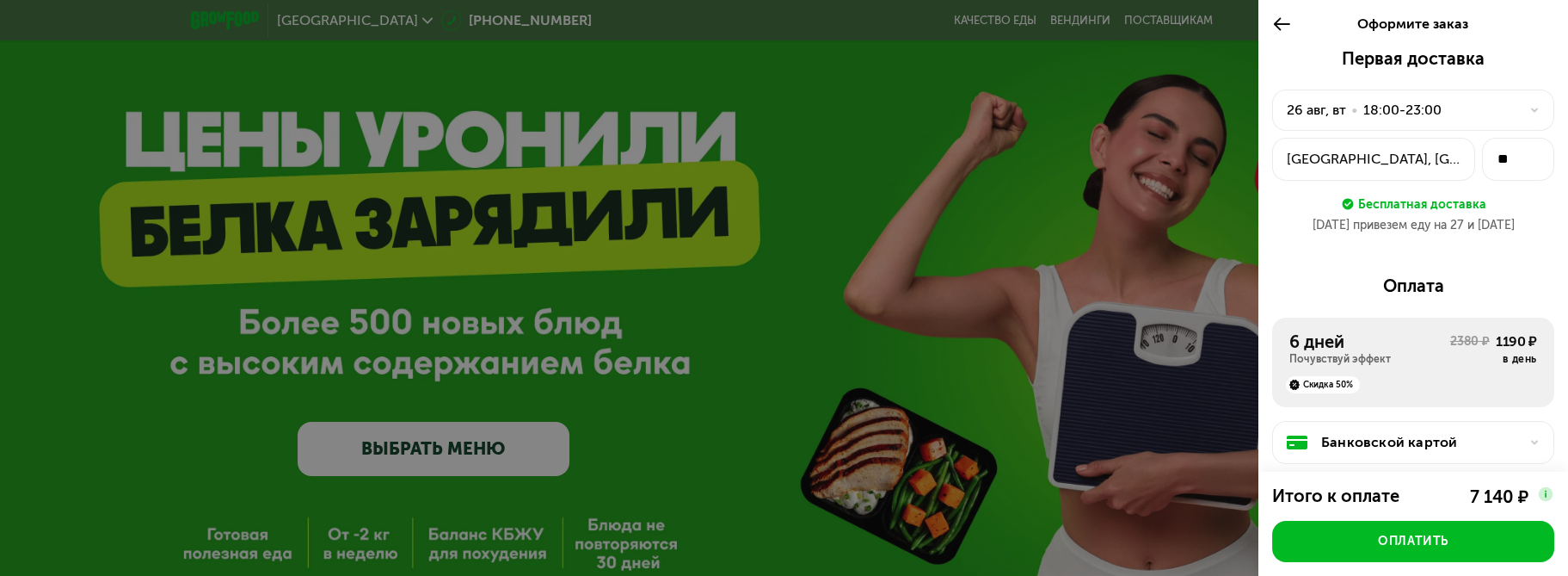
click at [1280, 25] on icon at bounding box center [1281, 24] width 20 height 21
